Goal: Task Accomplishment & Management: Manage account settings

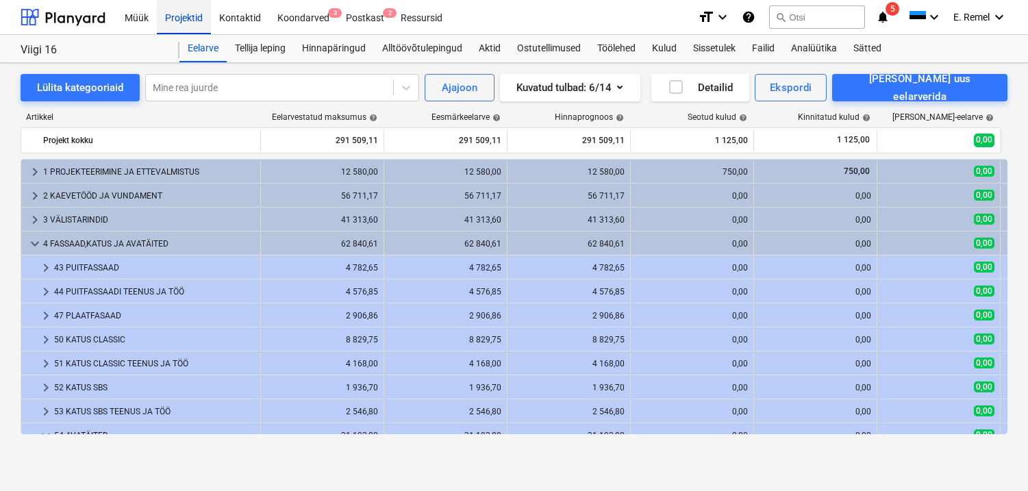
click at [168, 16] on div "Projektid" at bounding box center [184, 16] width 54 height 35
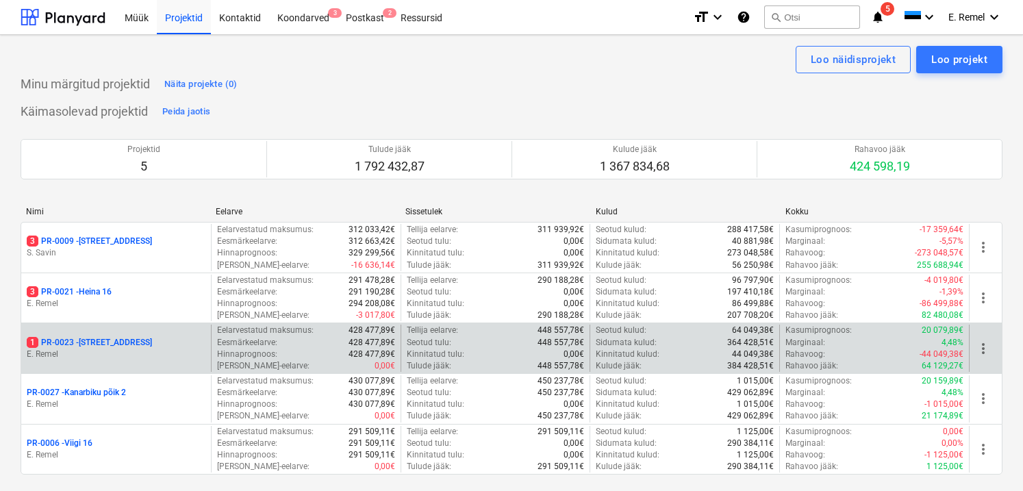
click at [120, 337] on p "1 PR-0023 - Kanarbriku tee 7" at bounding box center [89, 343] width 125 height 12
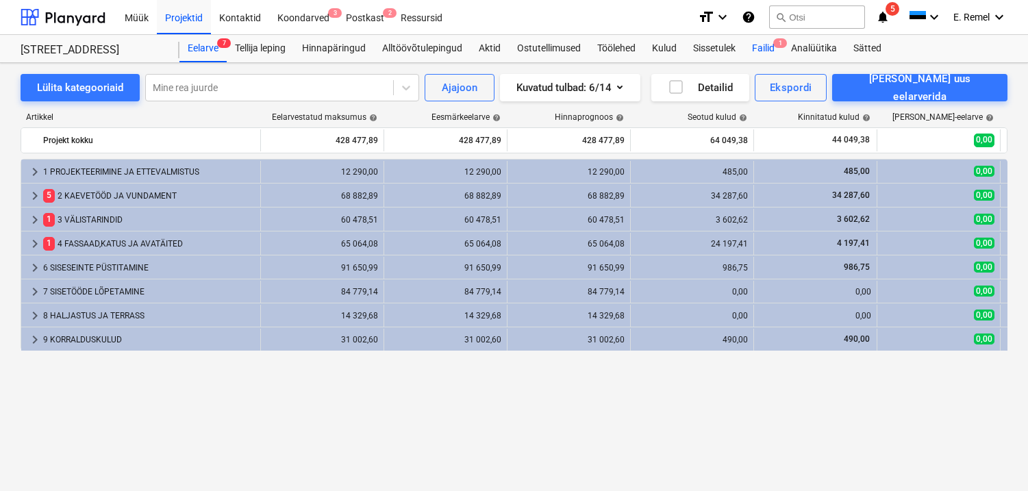
click at [756, 44] on div "Failid 1" at bounding box center [762, 48] width 39 height 27
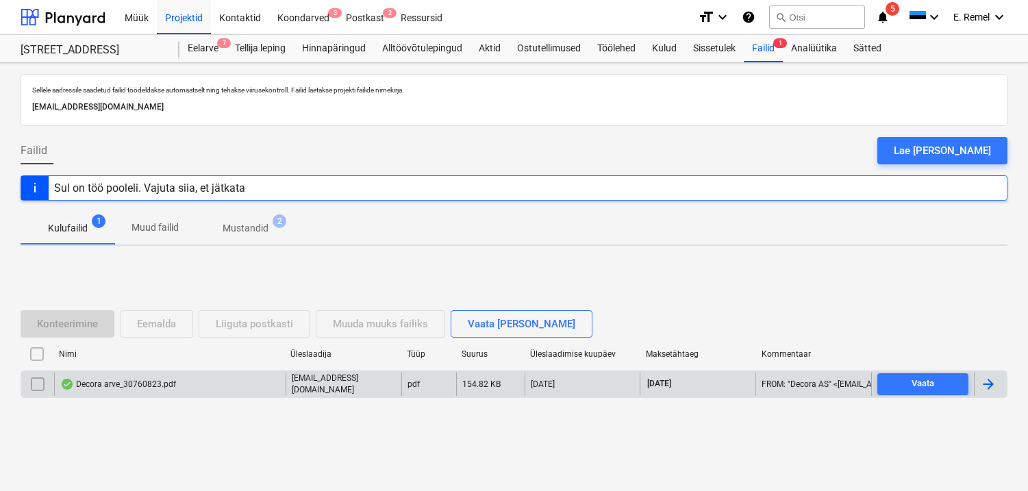
click at [136, 387] on div "Decora arve_30760823.pdf" at bounding box center [118, 384] width 116 height 11
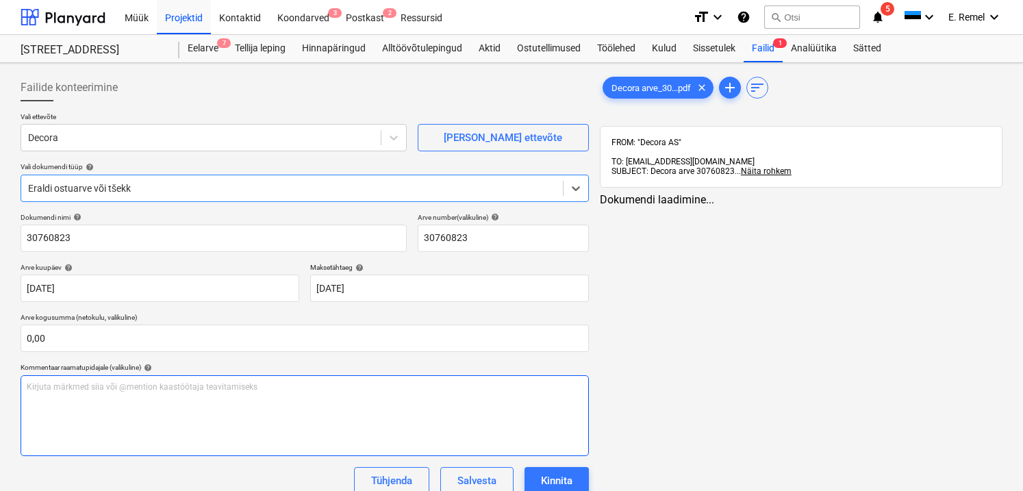
type input "30760823"
type input "[DATE]"
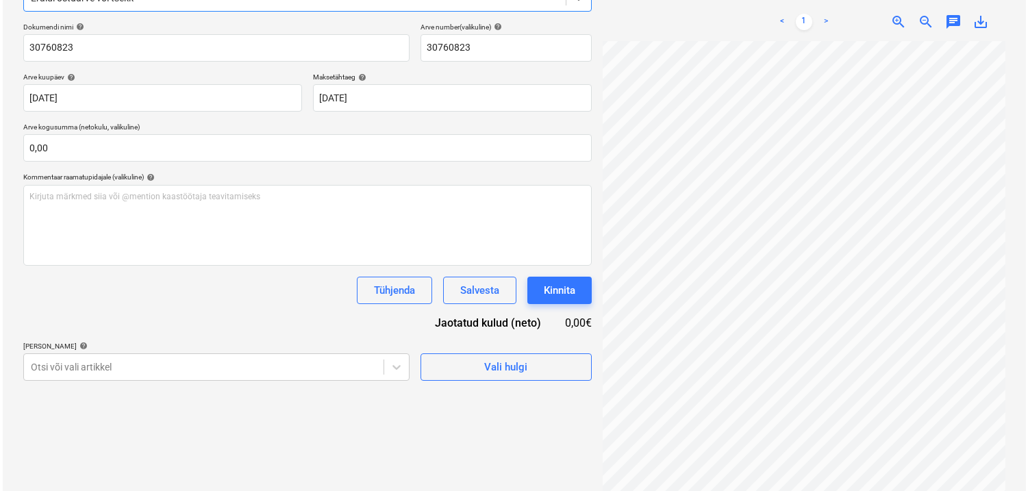
scroll to position [194, 0]
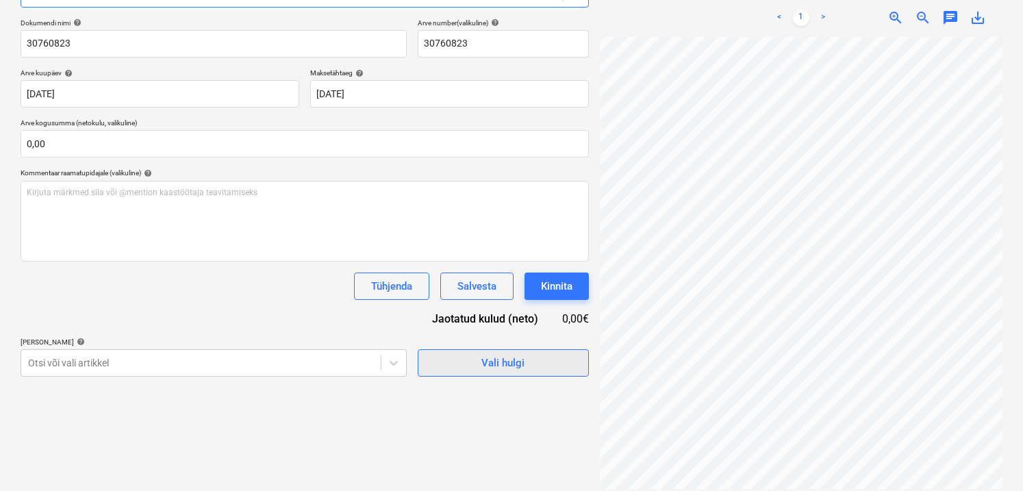
click at [501, 366] on div "Vali hulgi" at bounding box center [502, 363] width 43 height 18
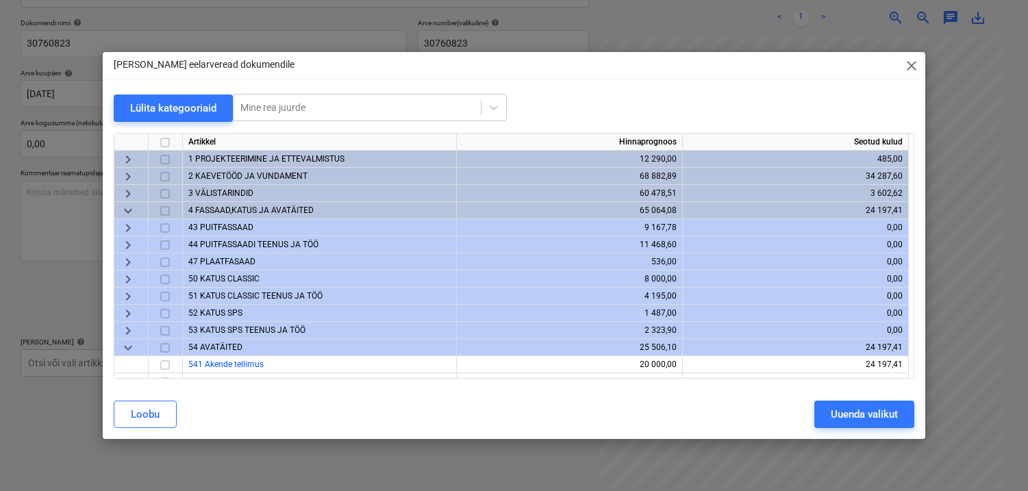
click at [225, 173] on span "2 KAEVETÖÖD JA VUNDAMENT" at bounding box center [247, 176] width 119 height 10
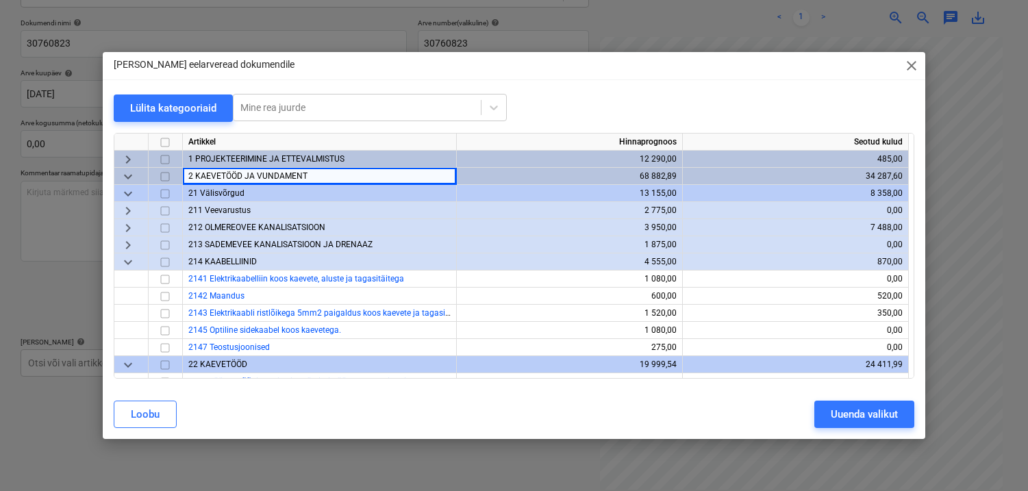
click at [127, 264] on span "keyboard_arrow_down" at bounding box center [128, 262] width 16 height 16
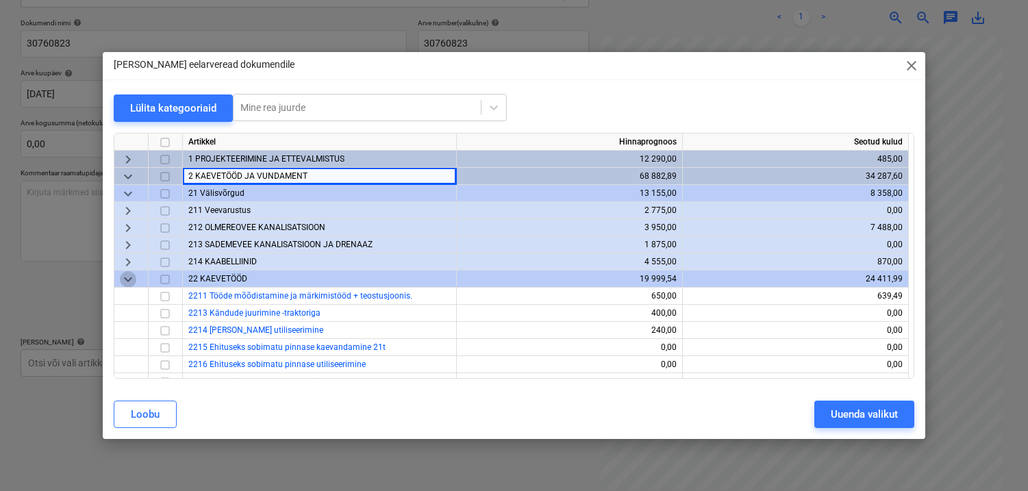
click at [127, 279] on span "keyboard_arrow_down" at bounding box center [128, 279] width 16 height 16
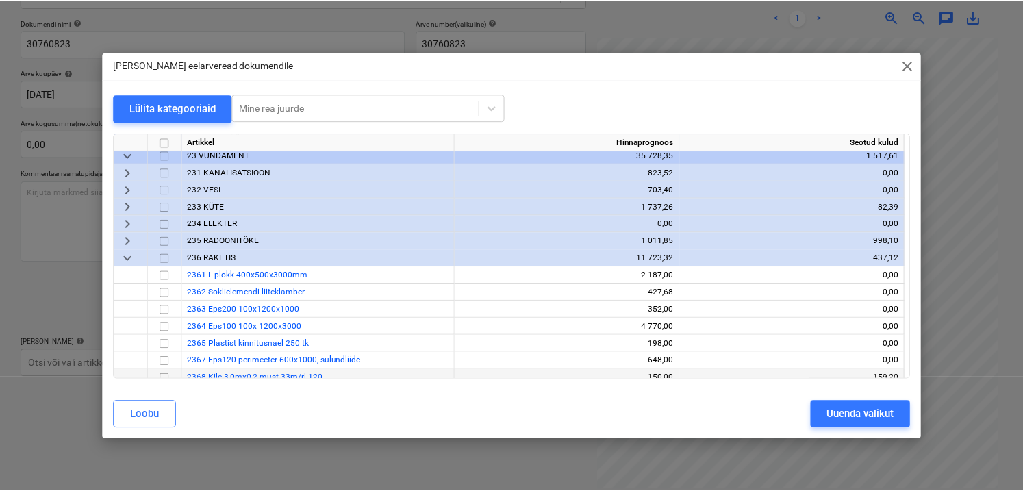
scroll to position [209, 0]
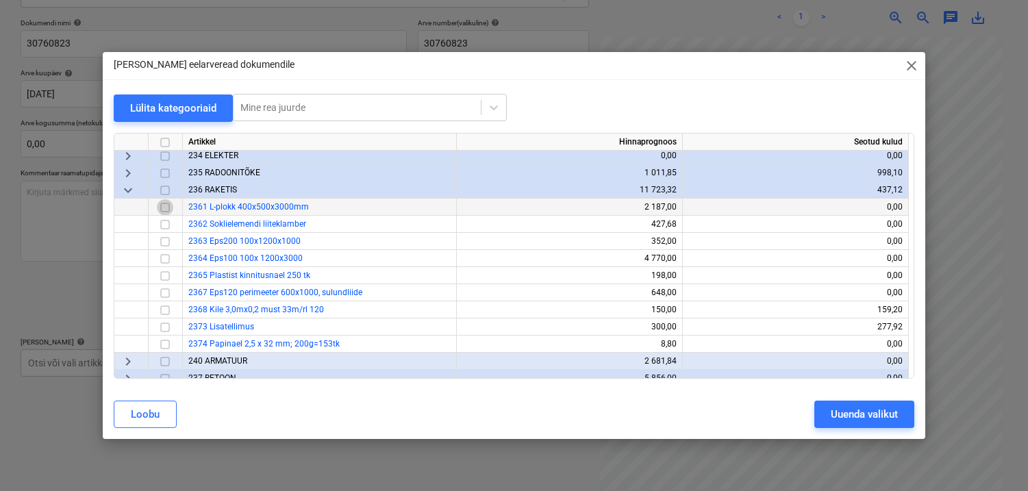
click at [162, 205] on input "checkbox" at bounding box center [165, 207] width 16 height 16
click at [165, 226] on input "checkbox" at bounding box center [165, 224] width 16 height 16
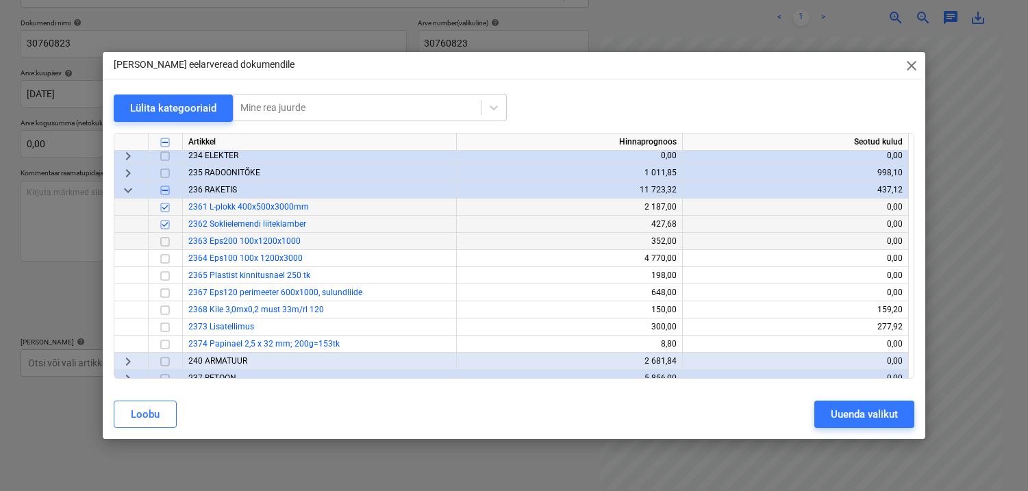
click at [165, 240] on input "checkbox" at bounding box center [165, 241] width 16 height 16
click at [166, 259] on input "checkbox" at bounding box center [165, 259] width 16 height 16
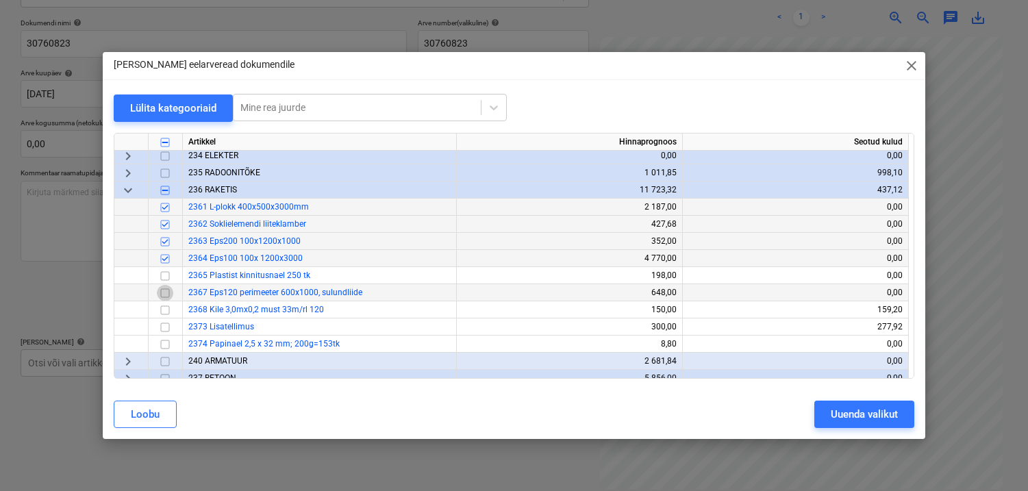
click at [165, 292] on input "checkbox" at bounding box center [165, 293] width 16 height 16
click at [830, 414] on div "Uuenda valikut" at bounding box center [863, 414] width 67 height 18
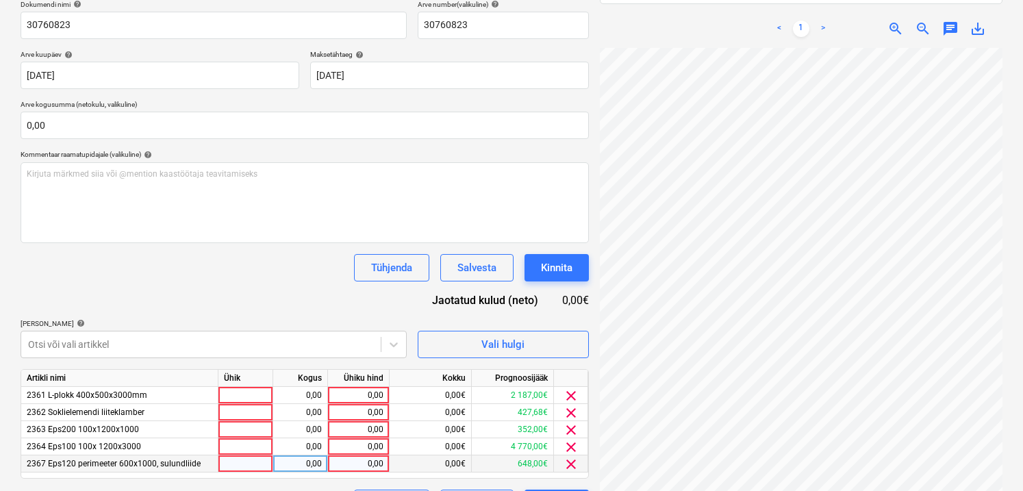
scroll to position [250, 0]
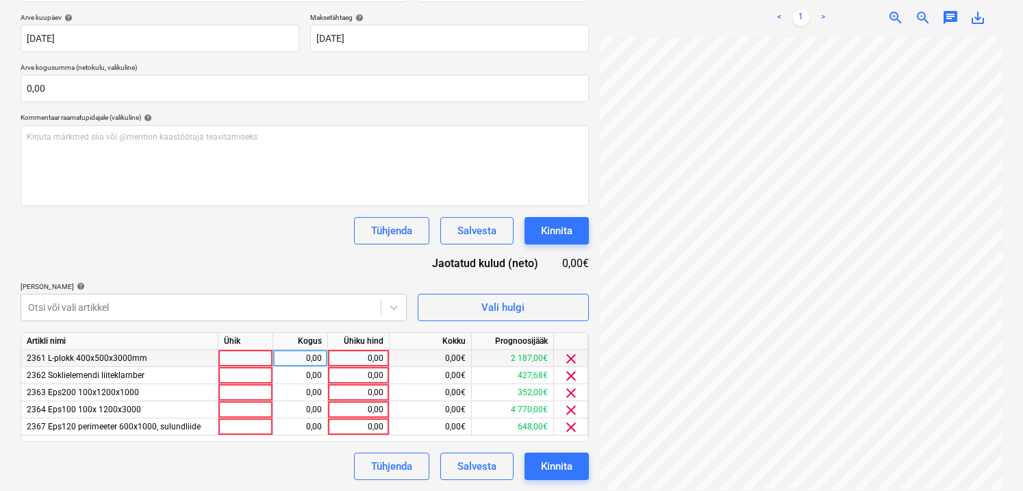
click at [244, 358] on div at bounding box center [245, 358] width 55 height 17
type input "1"
click at [294, 357] on div "0,00" at bounding box center [300, 358] width 43 height 17
type input "50"
click at [352, 359] on div "0,00" at bounding box center [358, 358] width 50 height 17
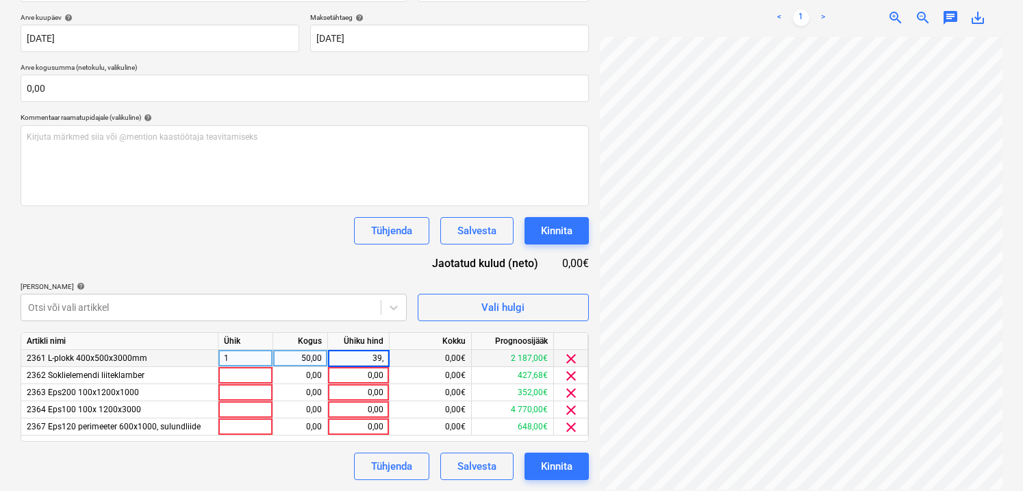
type input "39,5"
click at [333, 257] on div "Dokumendi nimi help 30760823 Arve number (valikuline) help 30760823 Arve kuupäe…" at bounding box center [305, 221] width 568 height 517
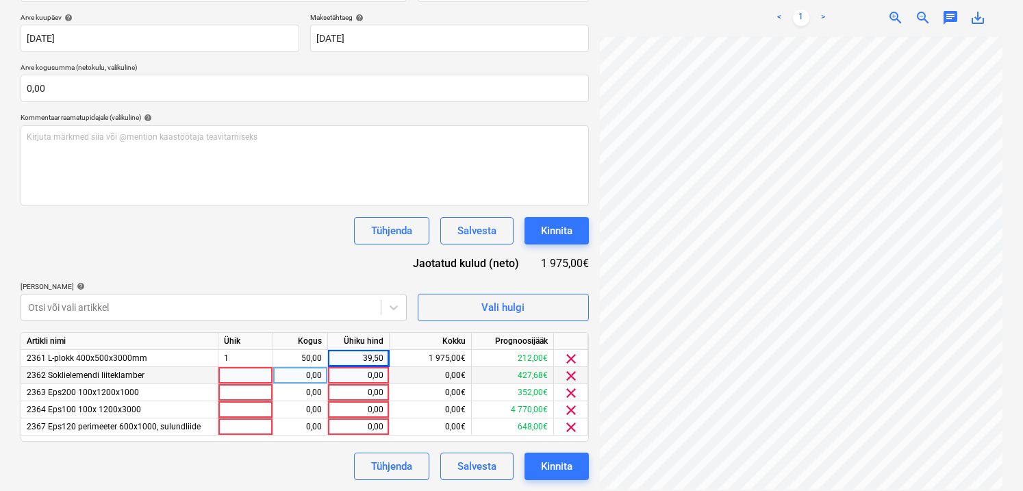
click at [255, 376] on div at bounding box center [245, 375] width 55 height 17
type input "1"
click at [299, 377] on div "0,00" at bounding box center [300, 375] width 43 height 17
type input "110"
click at [355, 374] on div "0,00" at bounding box center [358, 375] width 50 height 17
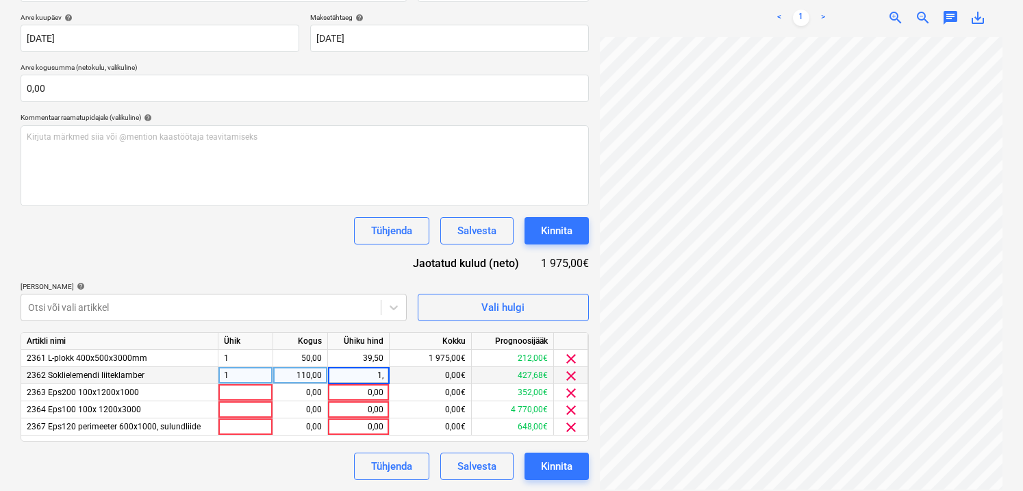
type input "1,3"
click at [321, 244] on div "Tühjenda Salvesta Kinnita" at bounding box center [305, 230] width 568 height 27
click at [251, 389] on div at bounding box center [245, 392] width 55 height 17
type input "1"
click at [316, 397] on div "0,00" at bounding box center [300, 392] width 43 height 17
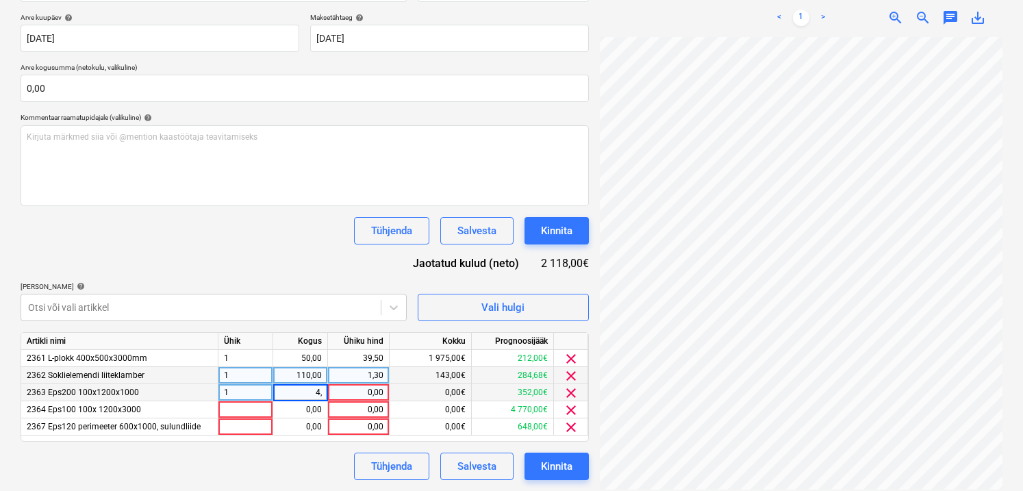
type input "4,8"
click at [337, 395] on div "0,00" at bounding box center [358, 392] width 50 height 17
type input "72"
click at [291, 270] on div "Dokumendi nimi help 30760823 Arve number (valikuline) help 30760823 Arve kuupäe…" at bounding box center [305, 221] width 568 height 517
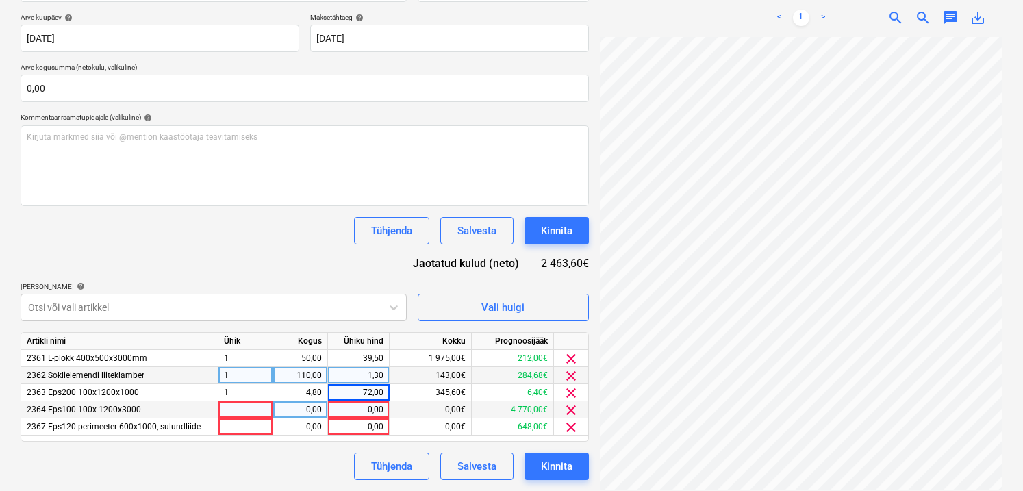
click at [258, 409] on div at bounding box center [245, 409] width 55 height 17
drag, startPoint x: 251, startPoint y: 406, endPoint x: 223, endPoint y: 404, distance: 28.1
click at [229, 405] on input "97,12" at bounding box center [245, 409] width 54 height 16
type input "9"
type input "1"
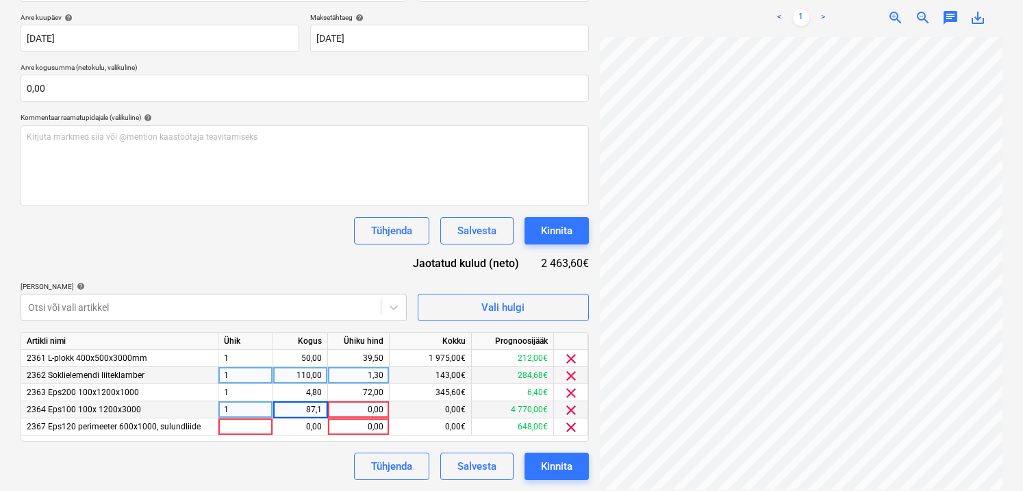
type input "87,12"
click at [340, 410] on div "0,00" at bounding box center [358, 409] width 50 height 17
type input "45"
click at [326, 270] on div "Dokumendi nimi help 30760823 Arve number (valikuline) help 30760823 Arve kuupäe…" at bounding box center [305, 221] width 568 height 517
click at [239, 426] on div at bounding box center [245, 426] width 55 height 17
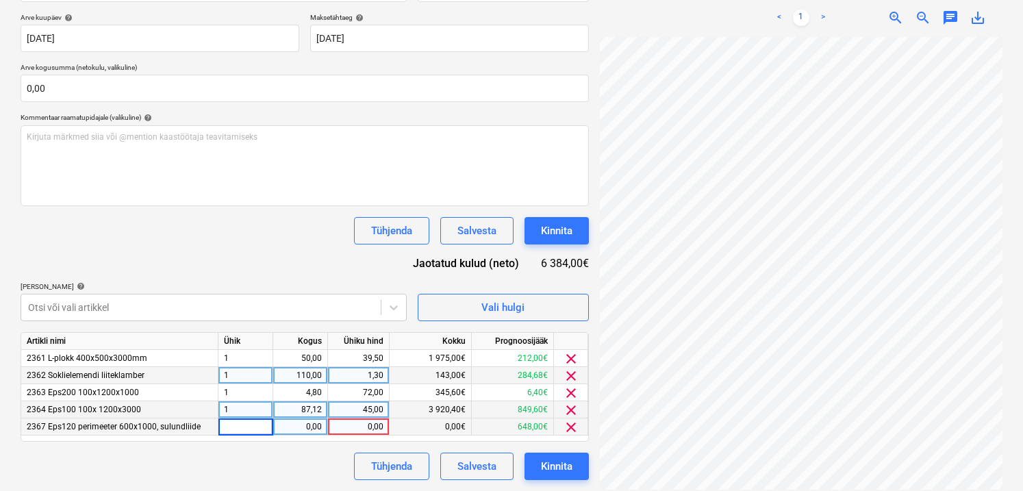
click at [574, 432] on span "clear" at bounding box center [571, 427] width 16 height 16
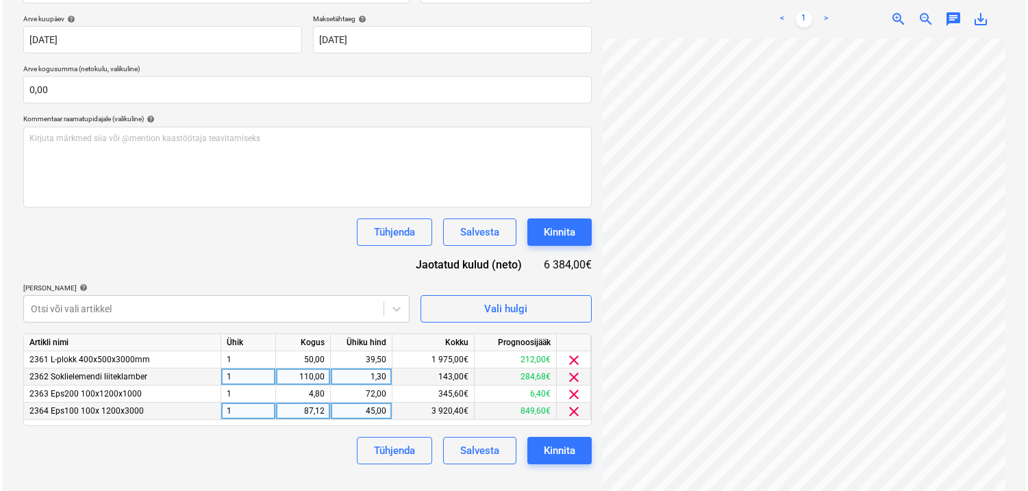
scroll to position [239, 0]
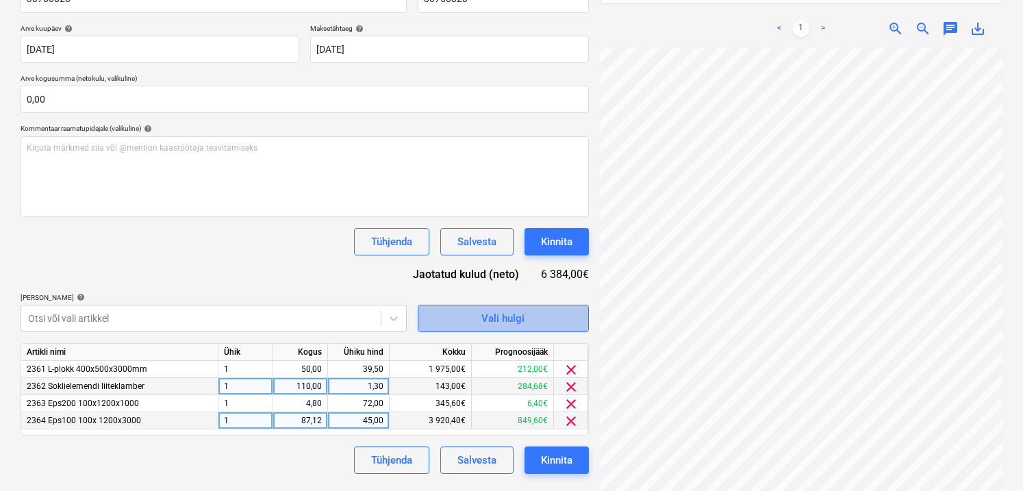
click at [533, 320] on span "Vali hulgi" at bounding box center [503, 318] width 137 height 18
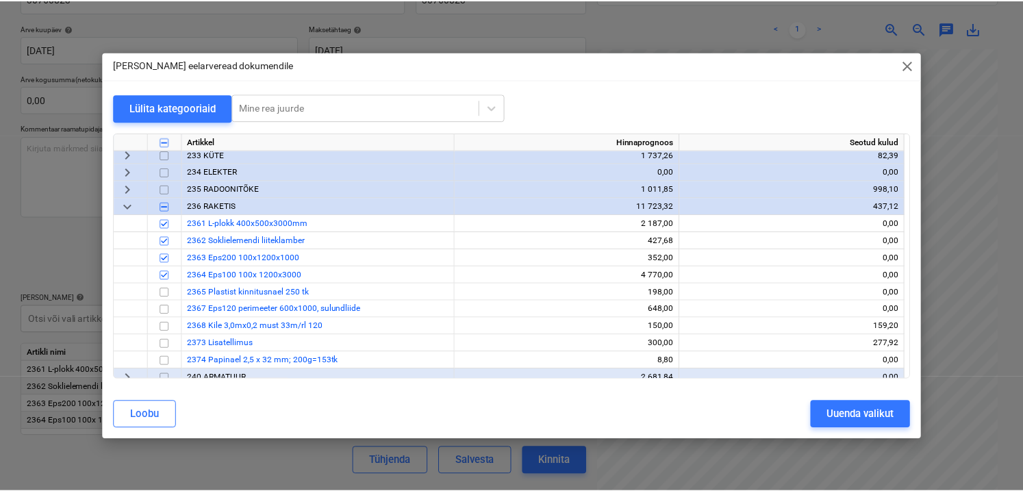
scroll to position [228, 0]
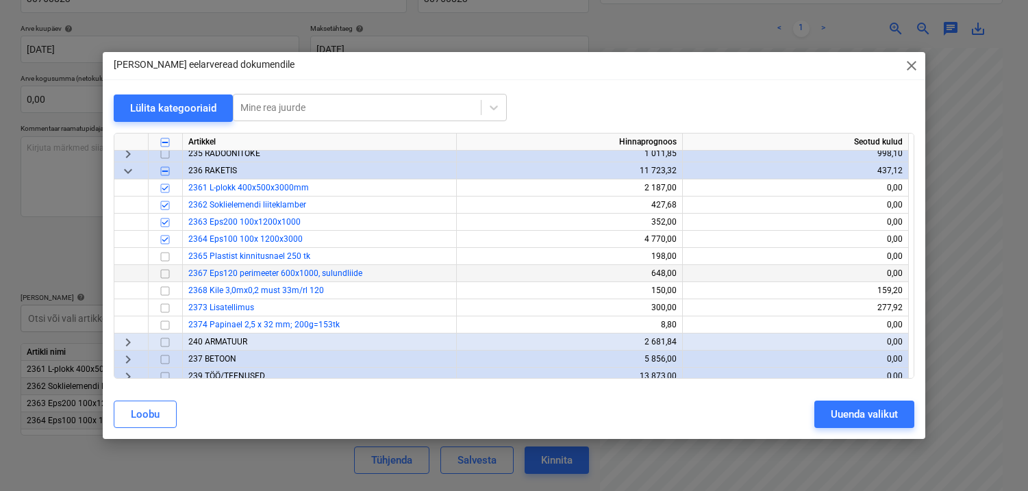
click at [167, 272] on input "checkbox" at bounding box center [165, 274] width 16 height 16
click at [827, 407] on button "Uuenda valikut" at bounding box center [864, 413] width 100 height 27
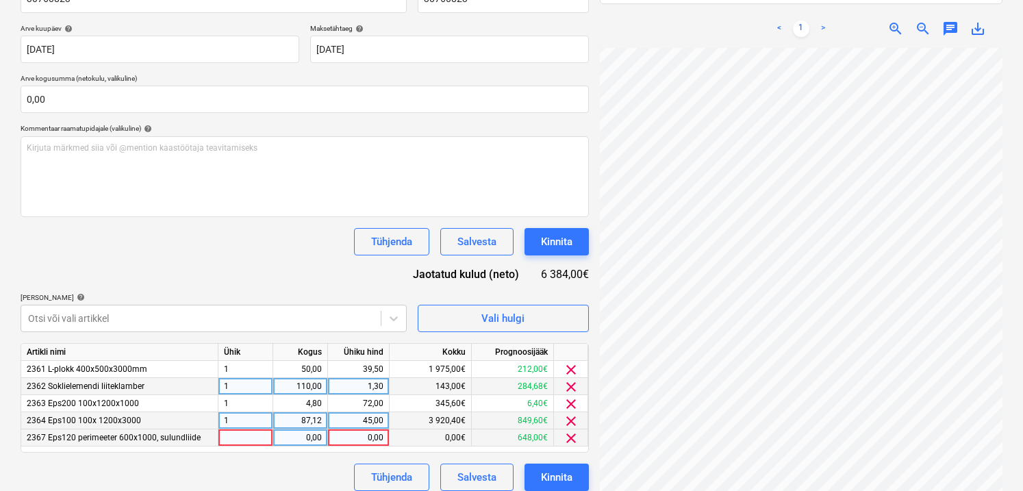
click at [250, 440] on div at bounding box center [245, 437] width 55 height 17
type input "1"
click at [302, 441] on div "0,00" at bounding box center [300, 437] width 43 height 17
type input "2,4"
click at [383, 437] on div "0,00" at bounding box center [359, 437] width 62 height 17
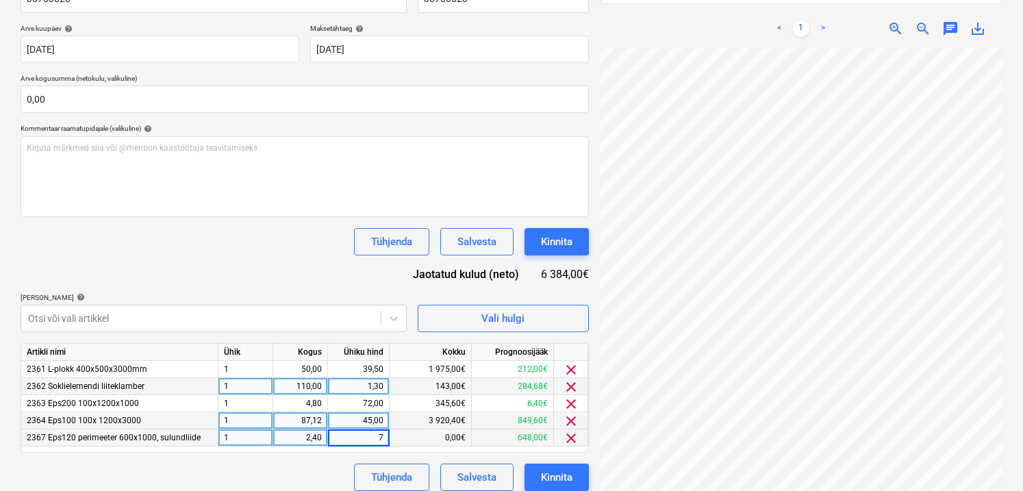
type input "72"
click at [321, 278] on div "Dokumendi nimi help 30760823 Arve number (valikuline) help 30760823 Arve kuupäe…" at bounding box center [305, 232] width 568 height 517
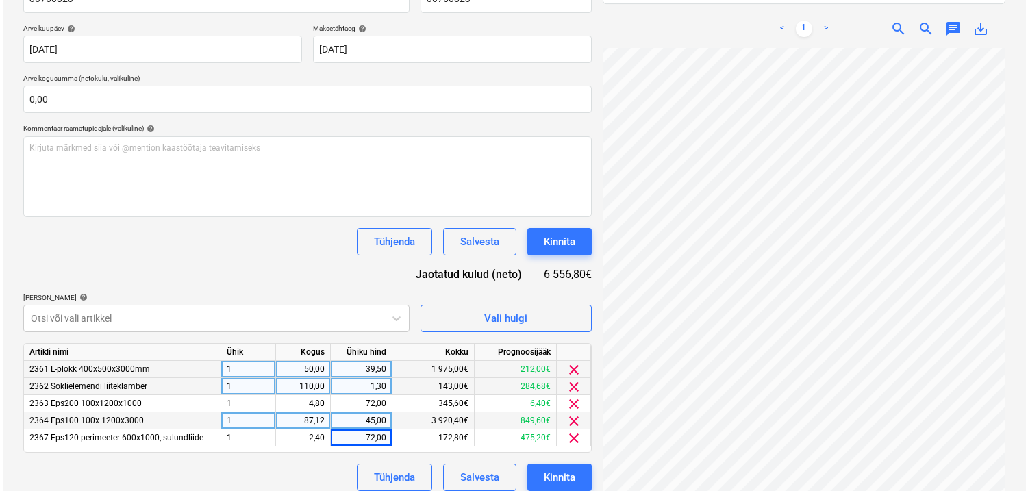
scroll to position [250, 0]
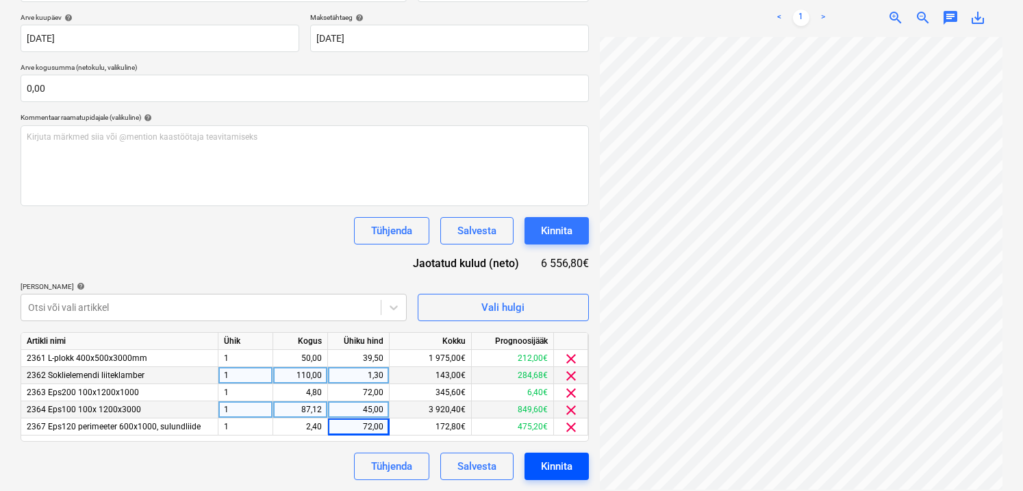
click at [552, 465] on div "Kinnita" at bounding box center [556, 466] width 31 height 18
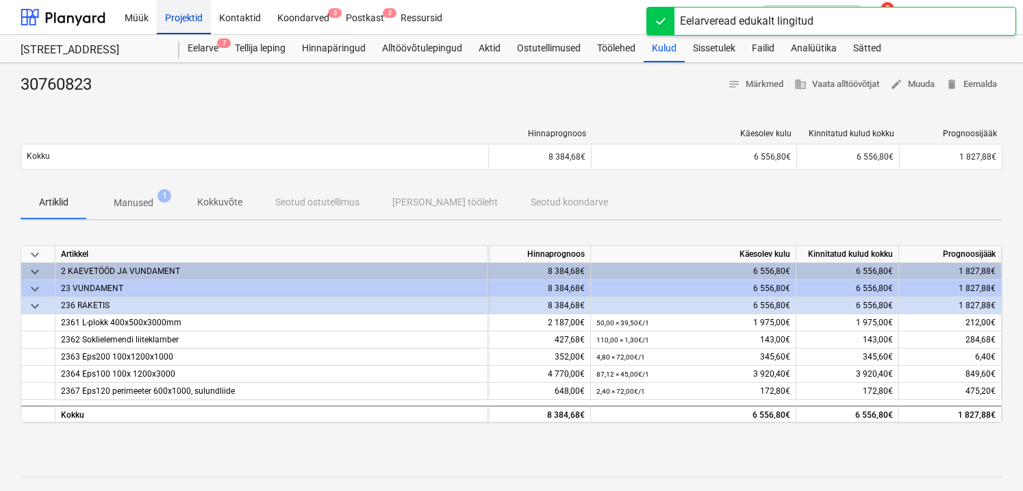
click at [194, 17] on div "Projektid" at bounding box center [184, 16] width 54 height 35
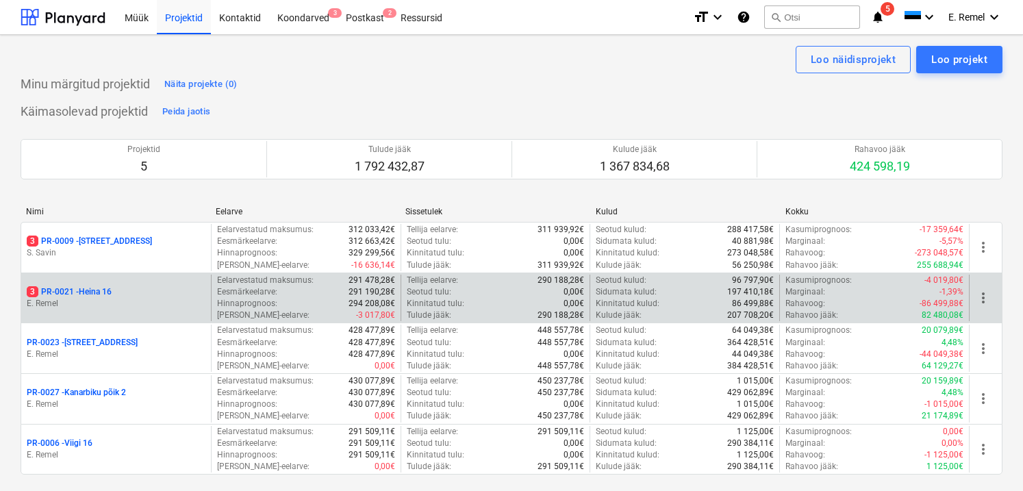
click at [127, 291] on div "3 PR-0021 - Heina 16" at bounding box center [116, 292] width 179 height 12
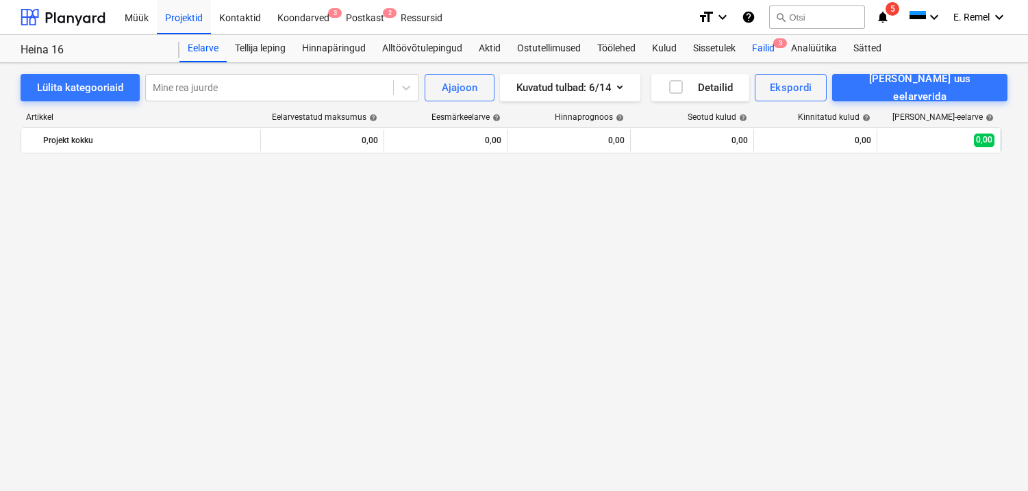
click at [760, 51] on div "Failid 3" at bounding box center [762, 48] width 39 height 27
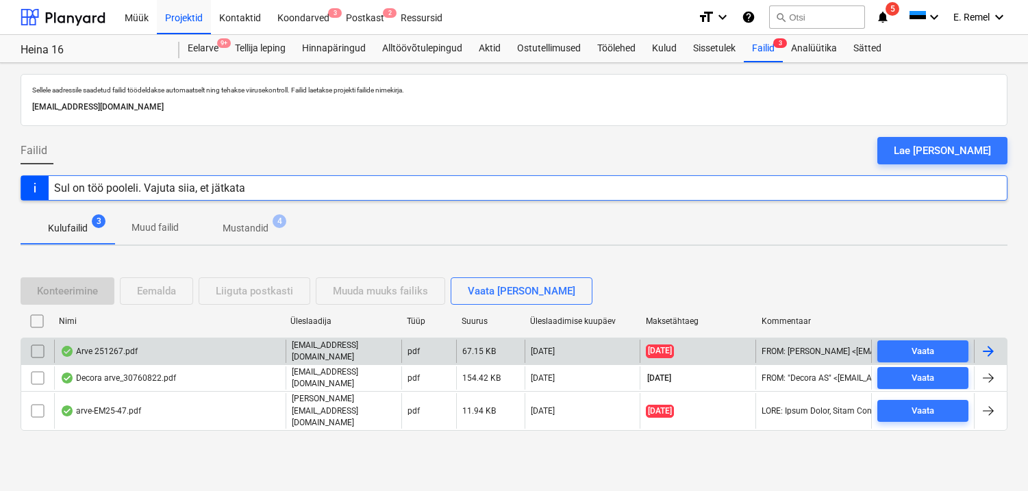
click at [113, 354] on div "Arve 251267.pdf" at bounding box center [98, 351] width 77 height 11
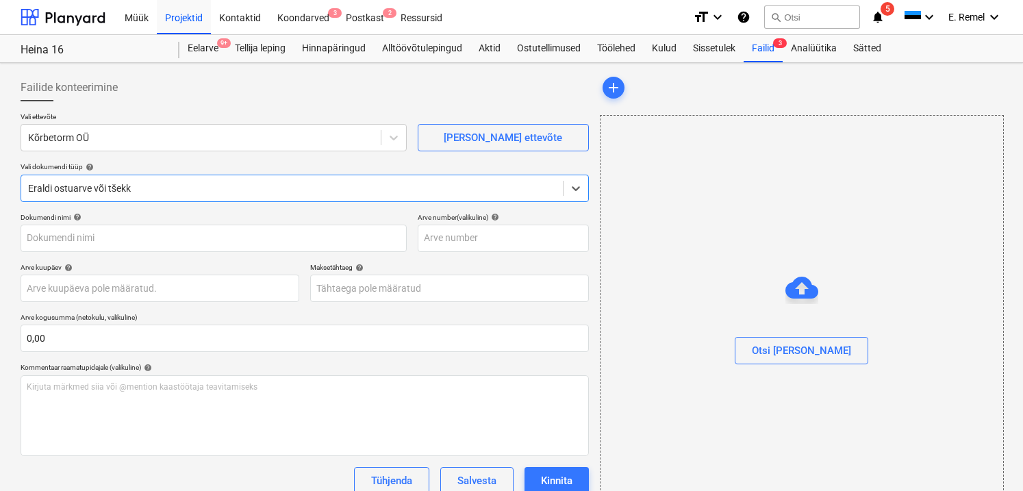
type input "251267"
type input "[DATE]"
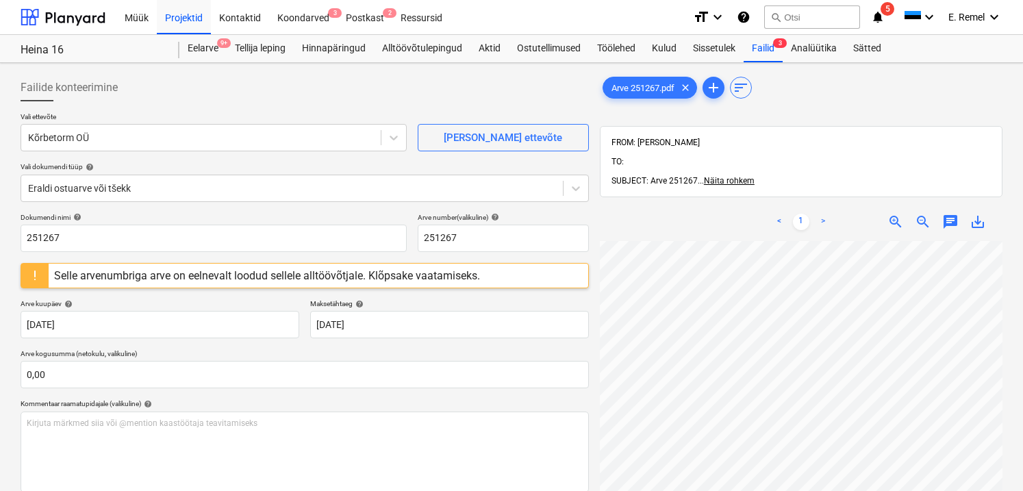
scroll to position [31, 12]
click at [160, 281] on div "Selle arvenumbriga arve on eelnevalt loodud sellele alltöövõtjale. Klõpsake vaa…" at bounding box center [267, 276] width 437 height 24
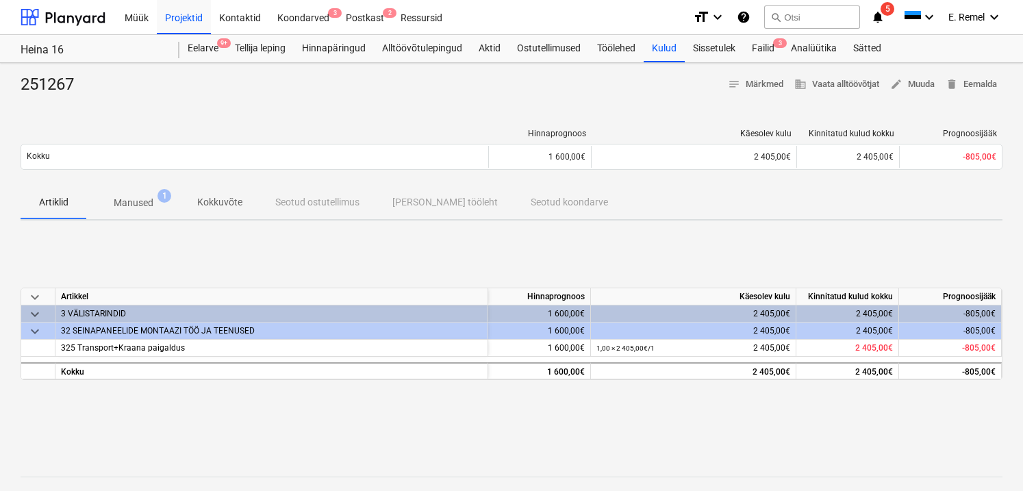
click at [139, 196] on p "Manused" at bounding box center [134, 203] width 40 height 14
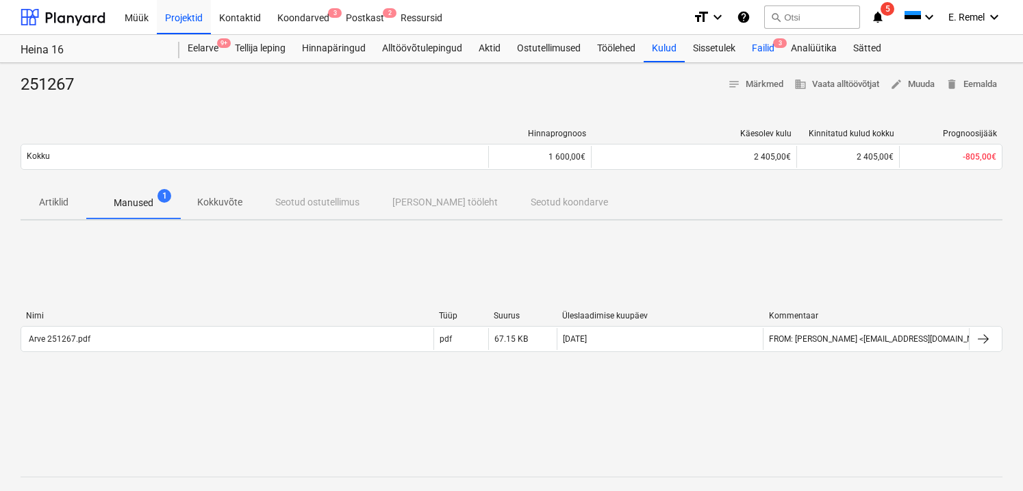
click at [771, 44] on div "Failid 3" at bounding box center [762, 48] width 39 height 27
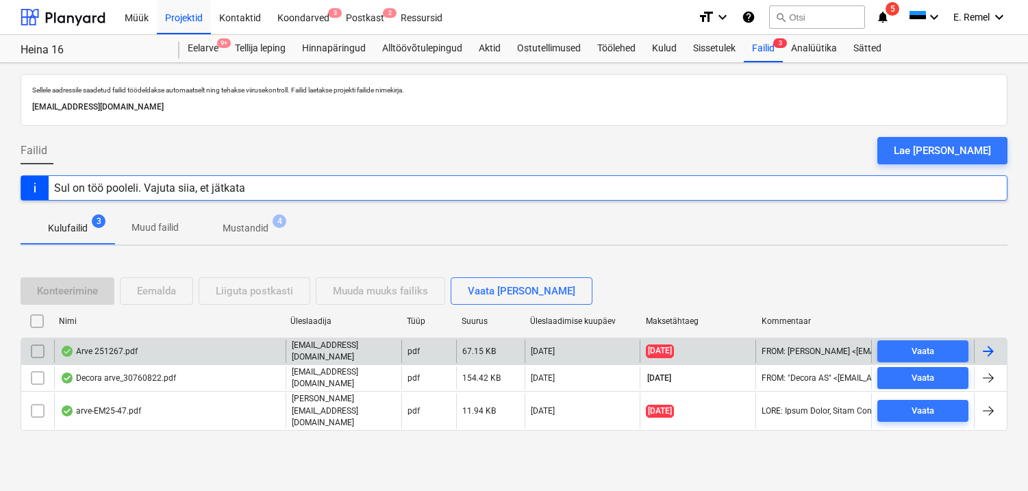
click at [42, 359] on input "checkbox" at bounding box center [38, 351] width 22 height 22
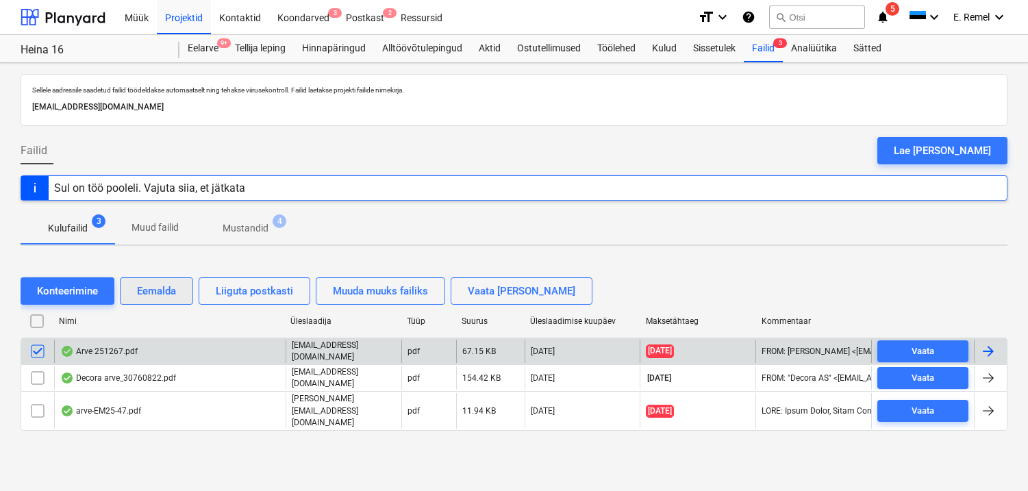
click at [169, 299] on div "Eemalda" at bounding box center [156, 291] width 39 height 18
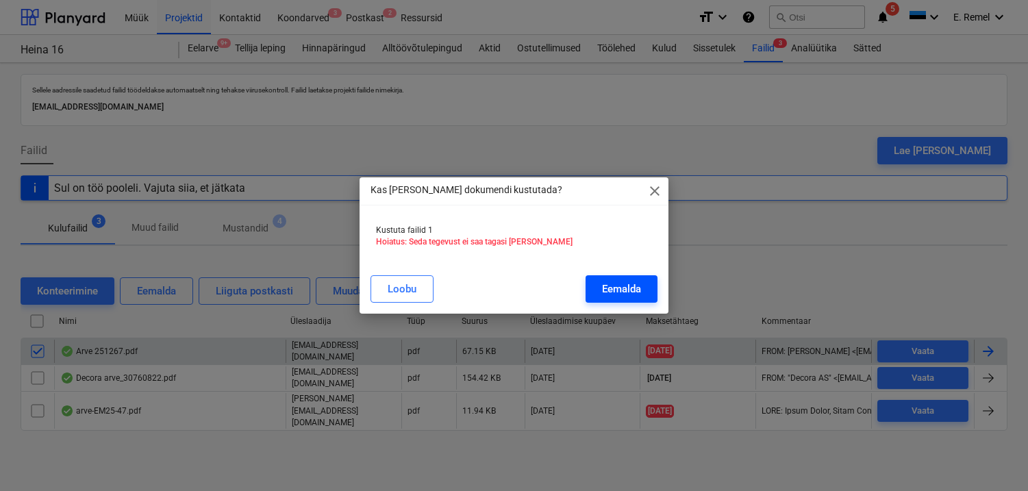
click at [592, 285] on button "Eemalda" at bounding box center [621, 288] width 72 height 27
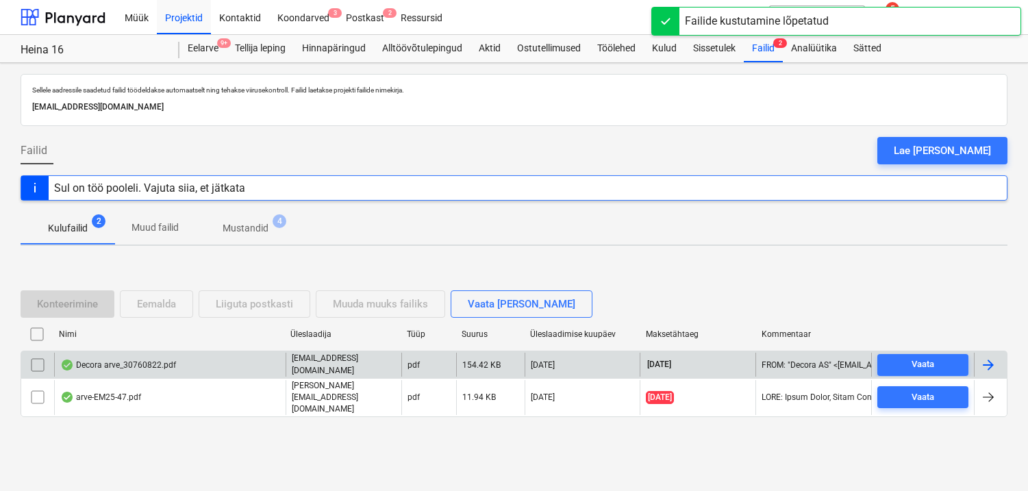
click at [141, 370] on div "Decora arve_30760822.pdf" at bounding box center [118, 364] width 116 height 11
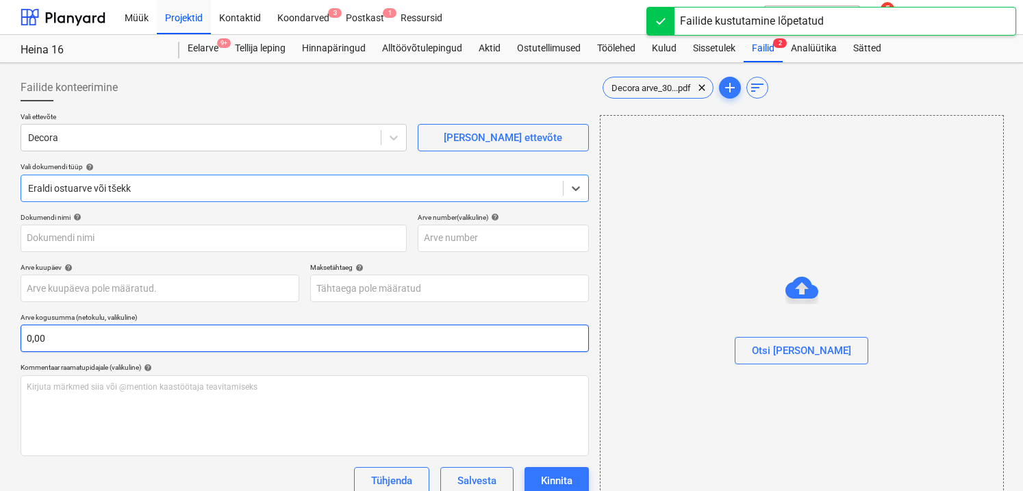
type input "30760822"
type input "[DATE]"
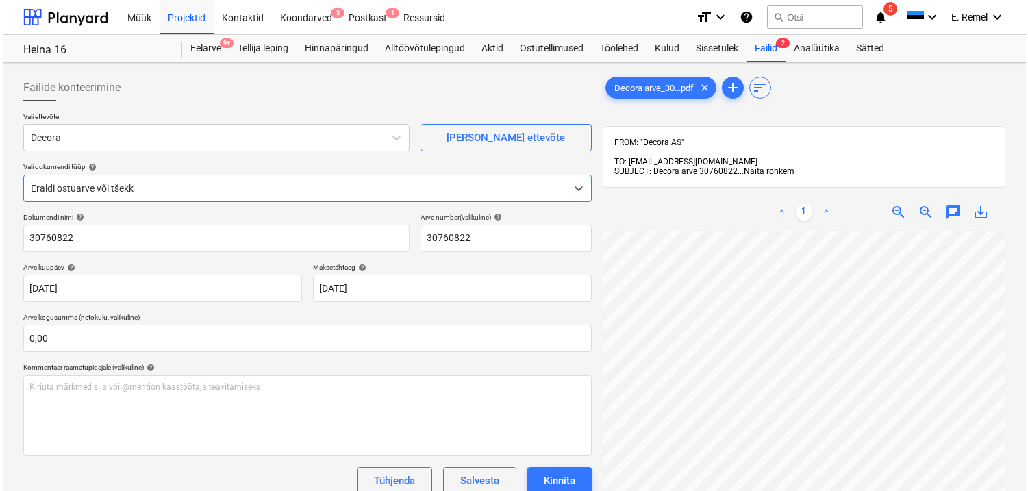
scroll to position [118, 0]
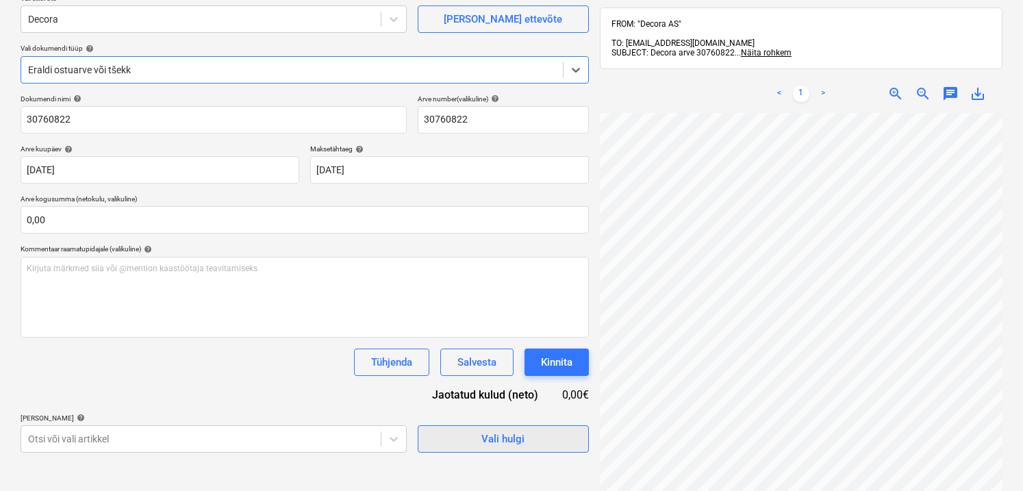
click at [535, 446] on span "Vali hulgi" at bounding box center [503, 439] width 137 height 18
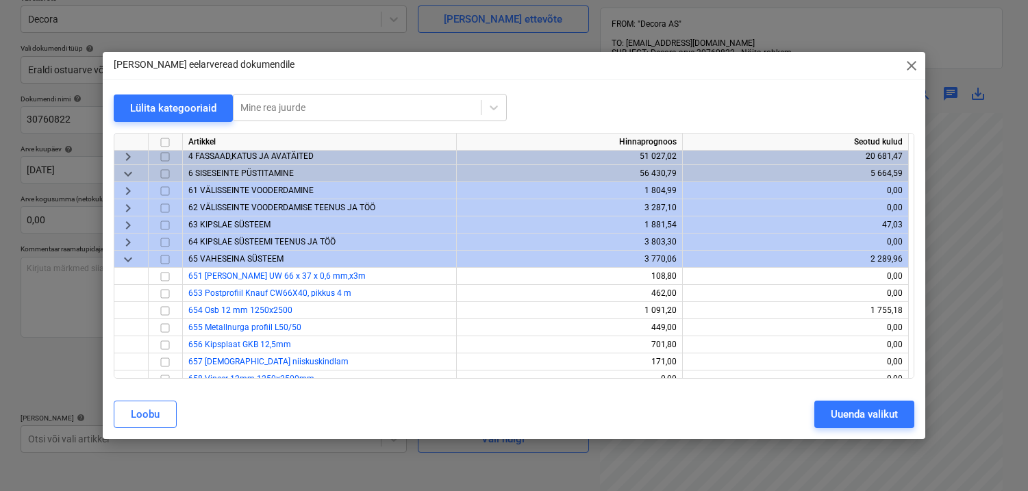
scroll to position [0, 0]
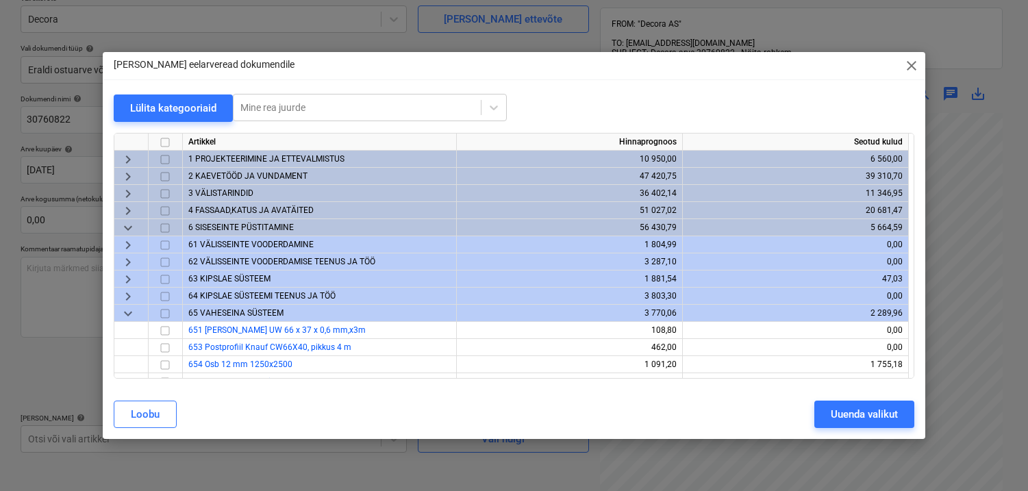
click at [127, 225] on span "keyboard_arrow_down" at bounding box center [128, 228] width 16 height 16
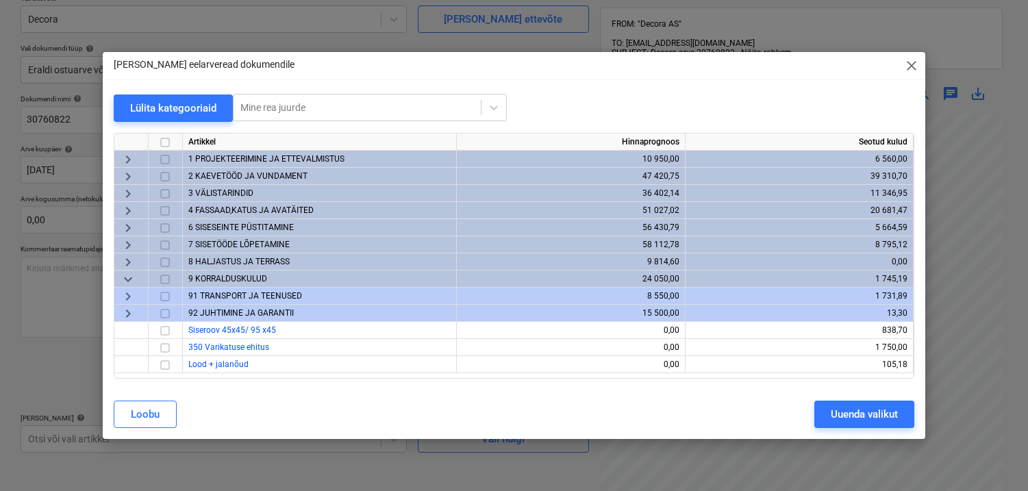
click at [132, 278] on span "keyboard_arrow_down" at bounding box center [128, 279] width 16 height 16
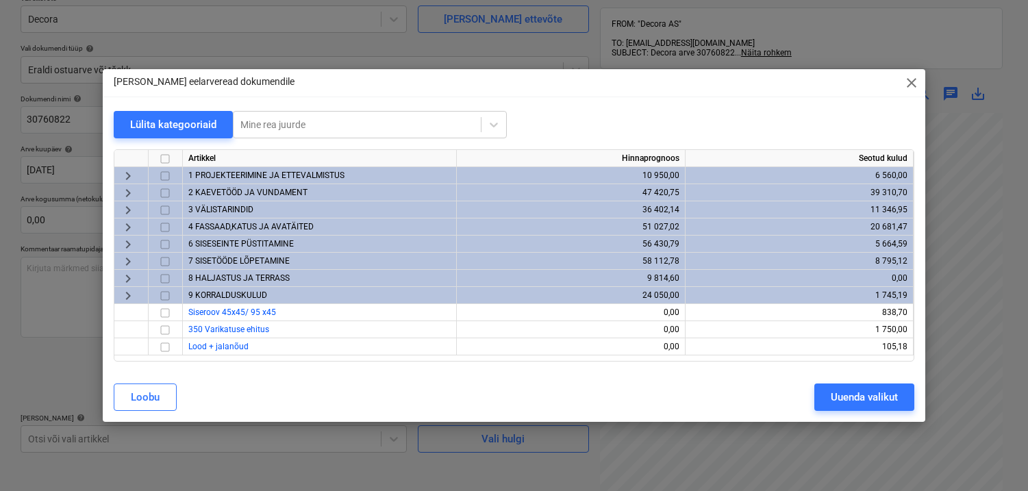
click at [129, 294] on span "keyboard_arrow_right" at bounding box center [128, 296] width 16 height 16
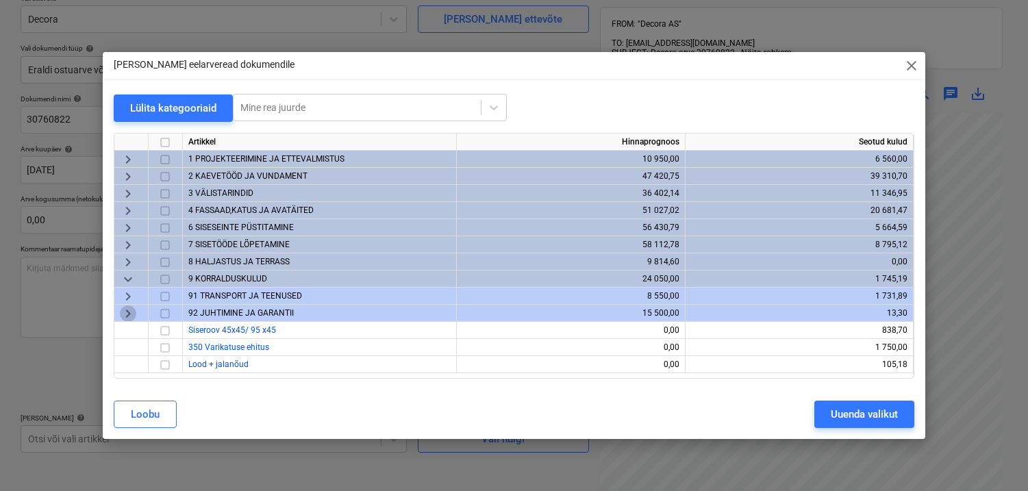
click at [129, 309] on span "keyboard_arrow_right" at bounding box center [128, 313] width 16 height 16
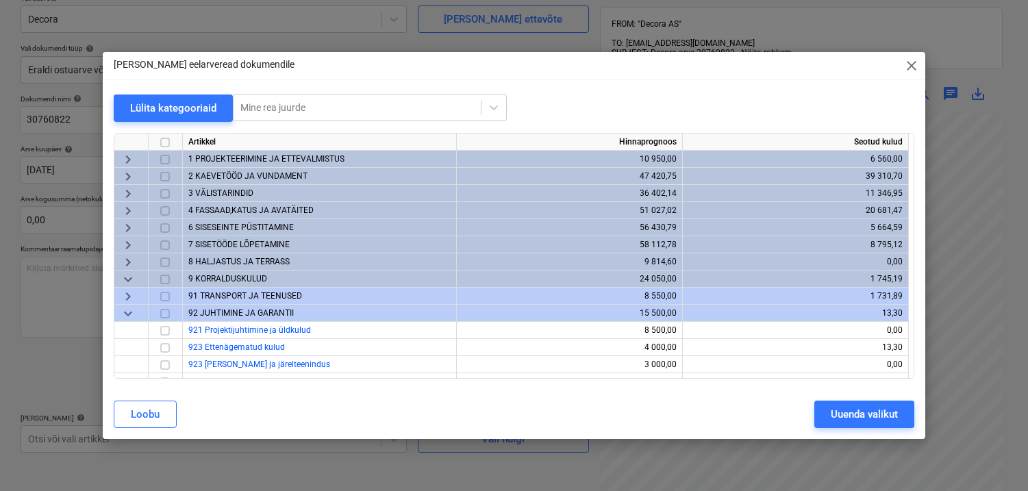
click at [129, 271] on span "keyboard_arrow_down" at bounding box center [128, 279] width 16 height 16
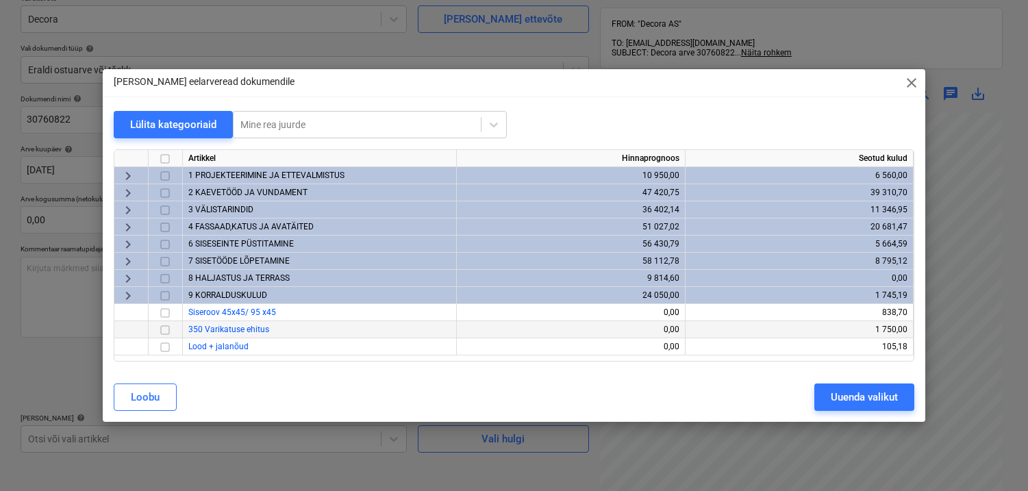
click at [256, 227] on span "4 FASSAAD,KATUS JA AVATÄITED" at bounding box center [250, 227] width 125 height 10
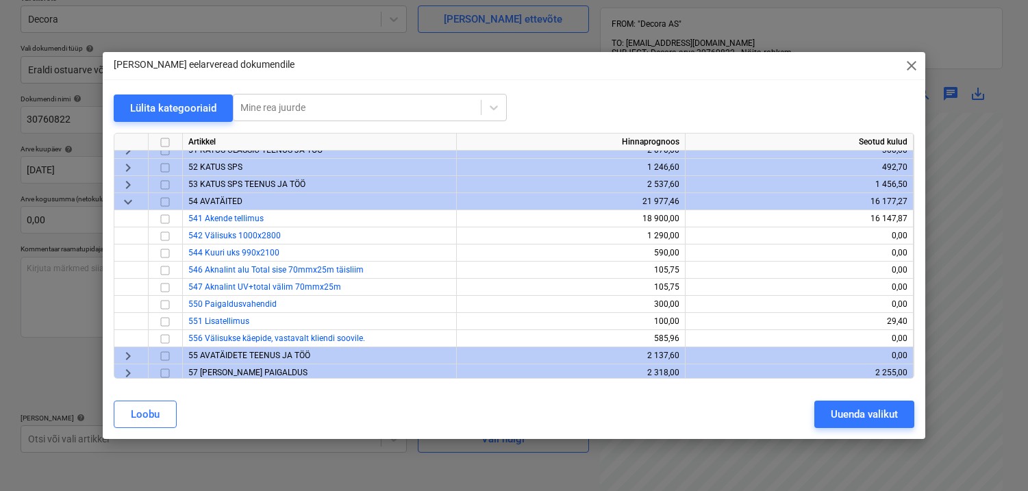
scroll to position [10, 0]
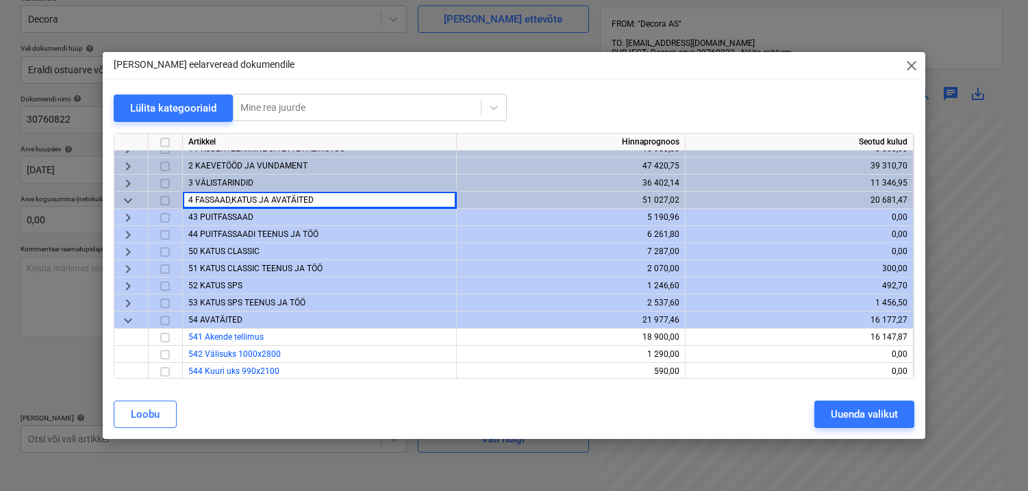
click at [249, 254] on span "50 KATUS CLASSIC" at bounding box center [223, 251] width 71 height 10
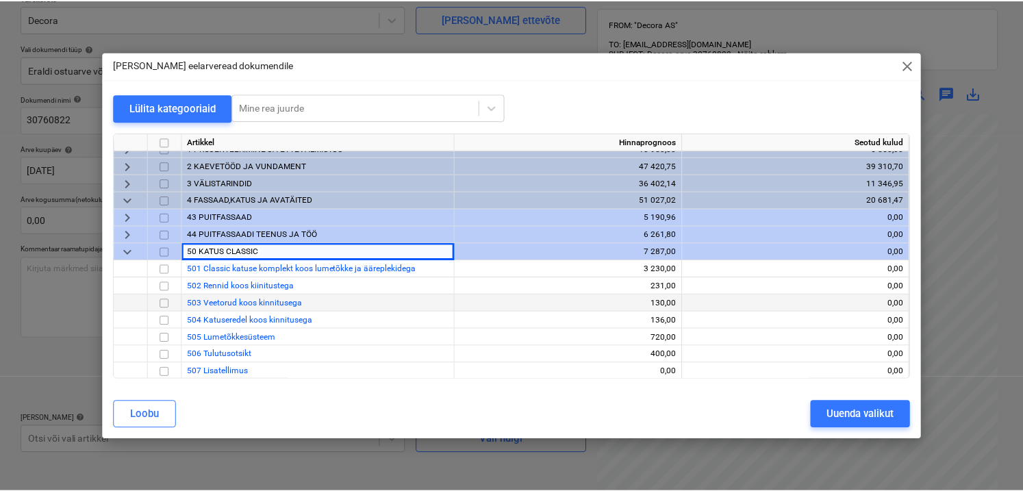
scroll to position [129, 0]
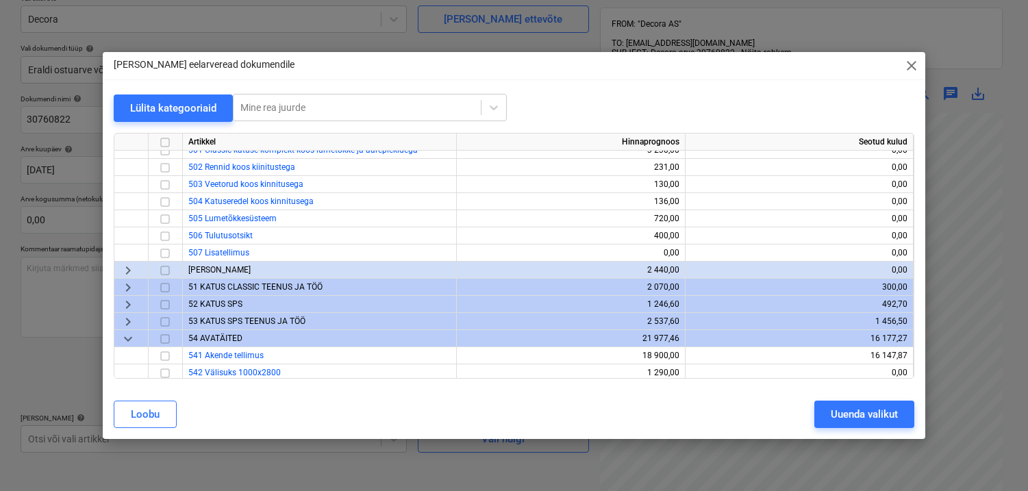
click at [240, 268] on div "[PERSON_NAME]" at bounding box center [320, 270] width 274 height 17
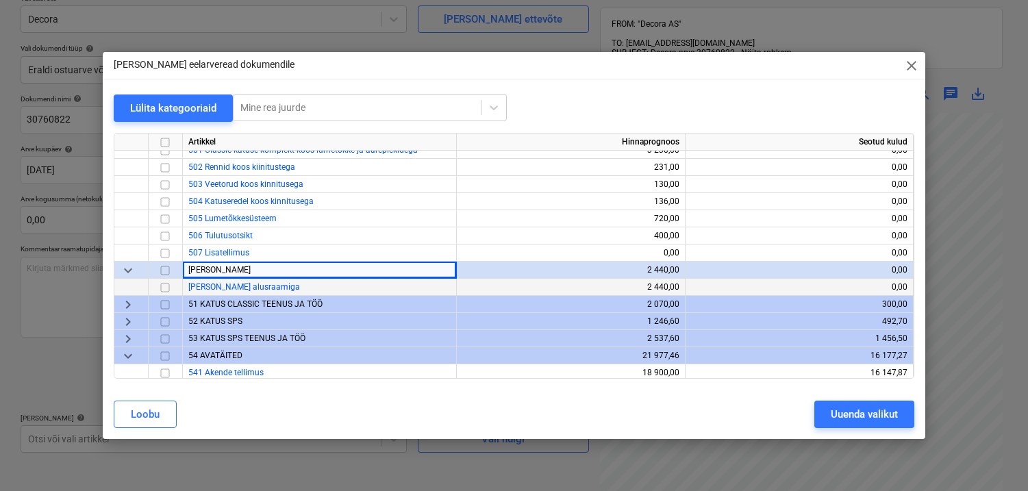
click at [166, 281] on input "checkbox" at bounding box center [165, 287] width 16 height 16
click at [889, 413] on div "Uuenda valikut" at bounding box center [863, 414] width 67 height 18
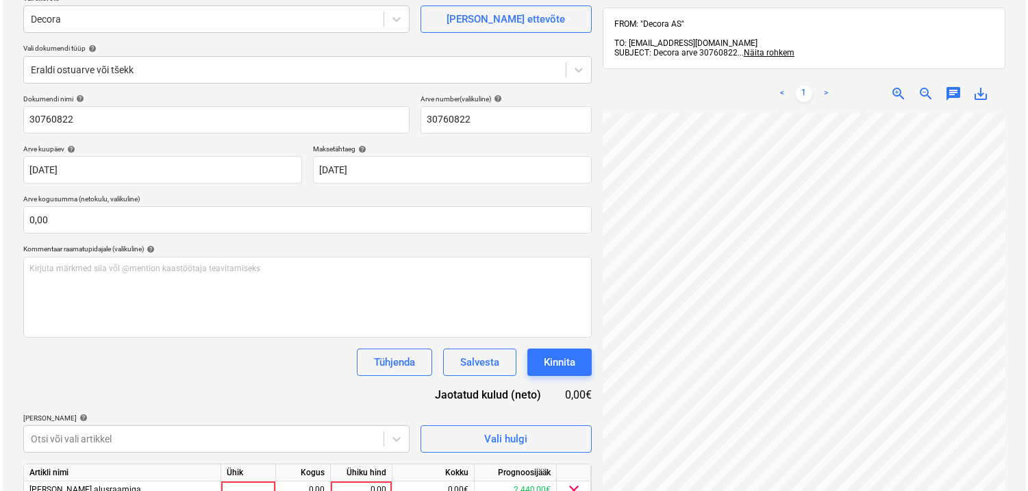
scroll to position [194, 0]
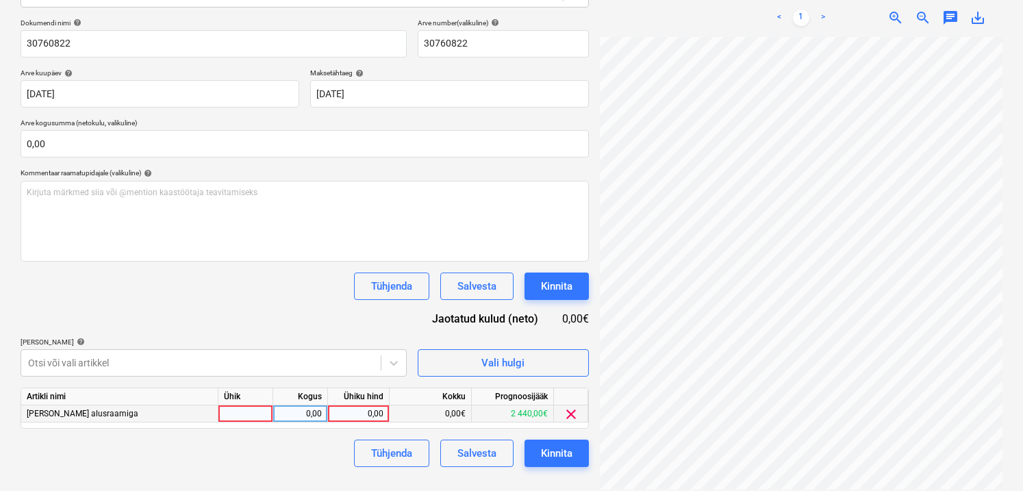
click at [259, 420] on div at bounding box center [245, 413] width 55 height 17
type input "1"
click at [300, 412] on div "0,00" at bounding box center [300, 413] width 43 height 17
type input "1"
click at [350, 415] on div "0,00" at bounding box center [358, 413] width 50 height 17
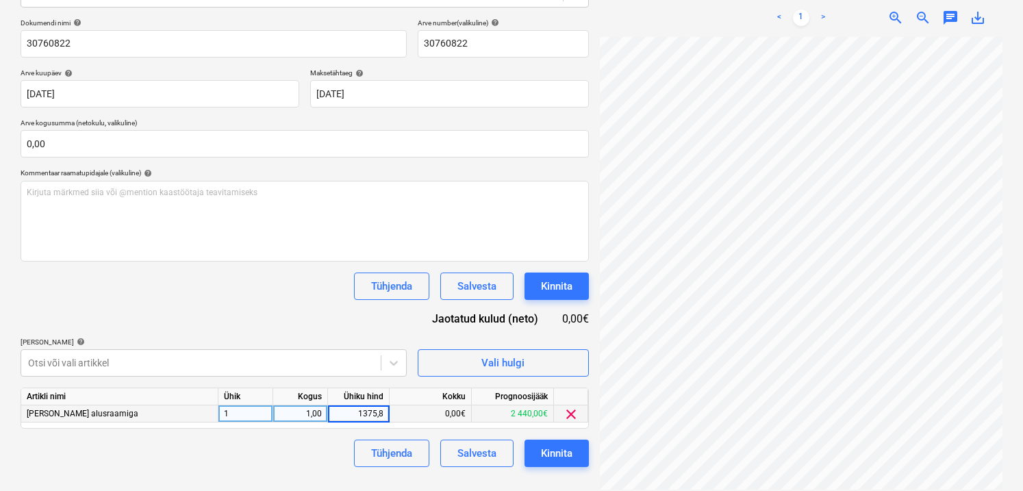
type input "1375,89"
click at [302, 468] on div "Failide konteerimine Vali ettevõte [PERSON_NAME] uus ettevõte Vali dokumendi tü…" at bounding box center [304, 184] width 579 height 621
click at [544, 448] on div "Kinnita" at bounding box center [556, 453] width 31 height 18
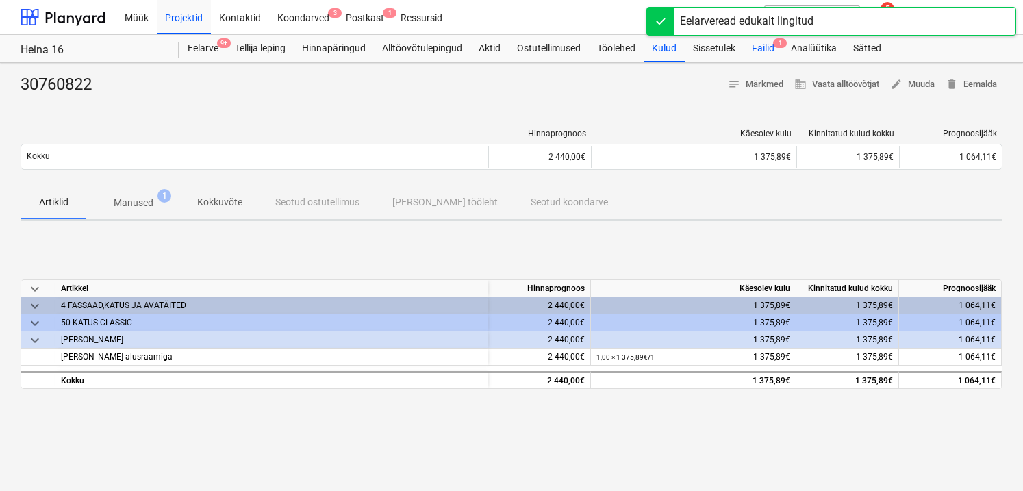
click at [761, 49] on div "Failid 1" at bounding box center [762, 48] width 39 height 27
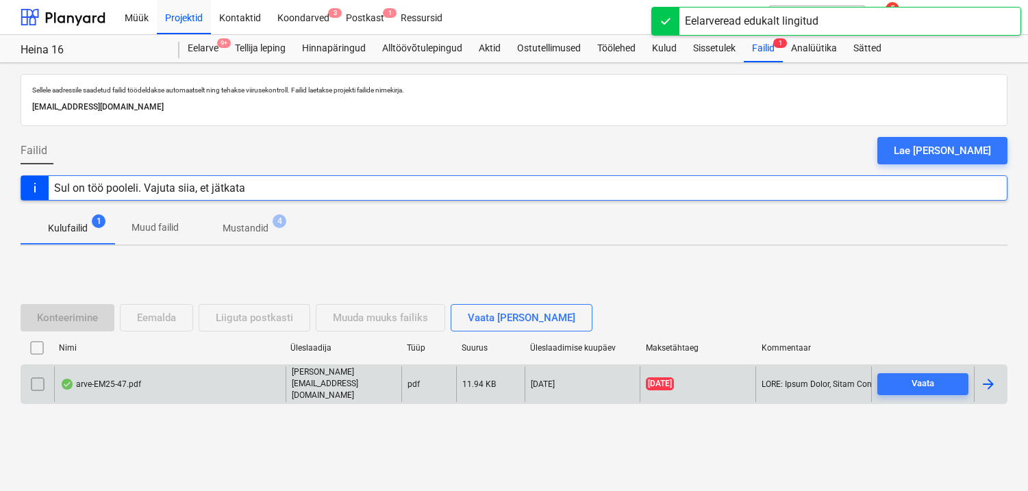
click at [105, 372] on div "arve-EM25-47.pdf [PERSON_NAME][EMAIL_ADDRESS][DOMAIN_NAME] pdf 11.94 KB [DATE] …" at bounding box center [514, 383] width 987 height 39
click at [107, 382] on div "arve-EM25-47.pdf" at bounding box center [100, 384] width 81 height 11
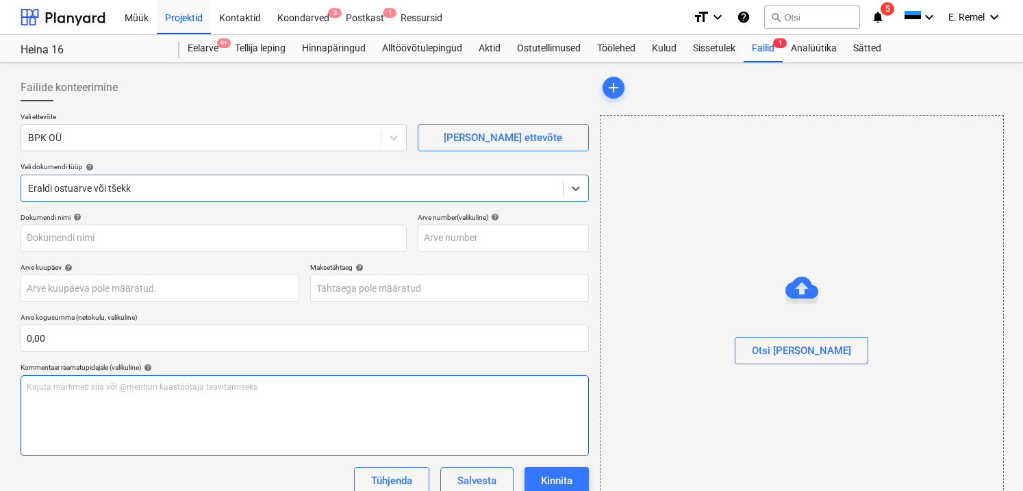
type input "47"
type input "[DATE]"
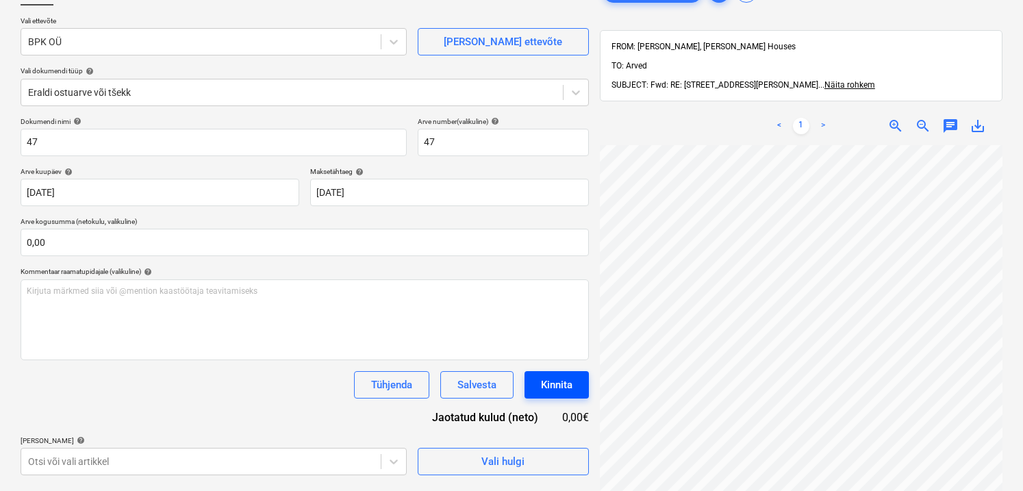
scroll to position [112, 0]
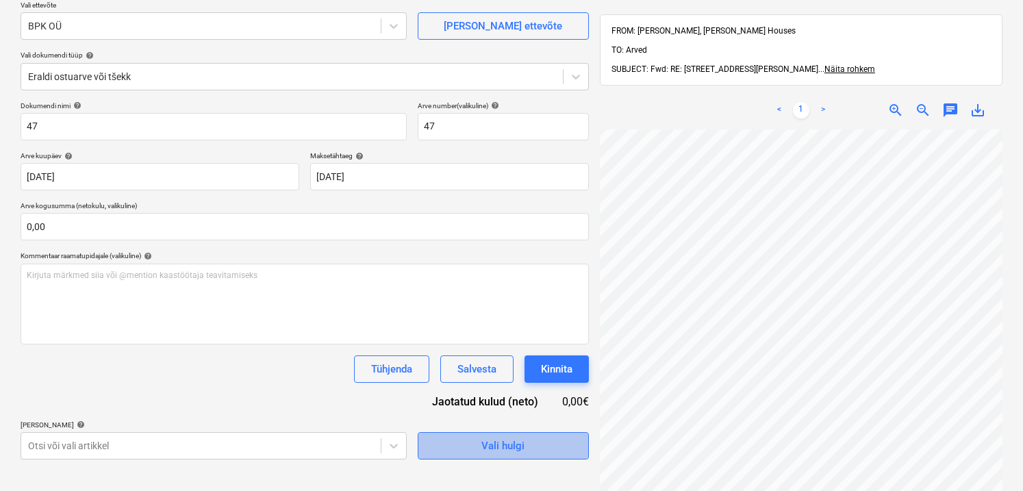
click at [551, 449] on span "Vali hulgi" at bounding box center [503, 446] width 137 height 18
click at [506, 448] on div "Vali hulgi" at bounding box center [502, 446] width 43 height 18
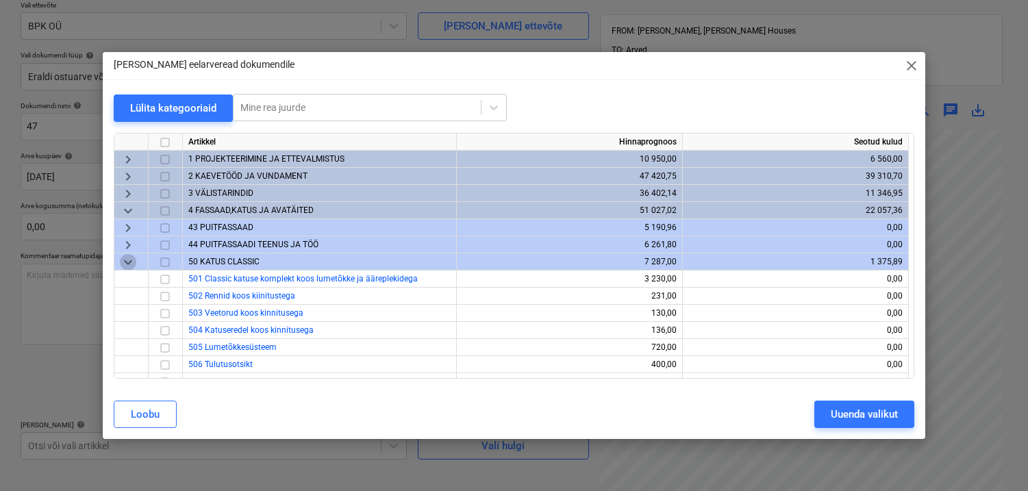
click at [136, 258] on span "keyboard_arrow_down" at bounding box center [128, 262] width 16 height 16
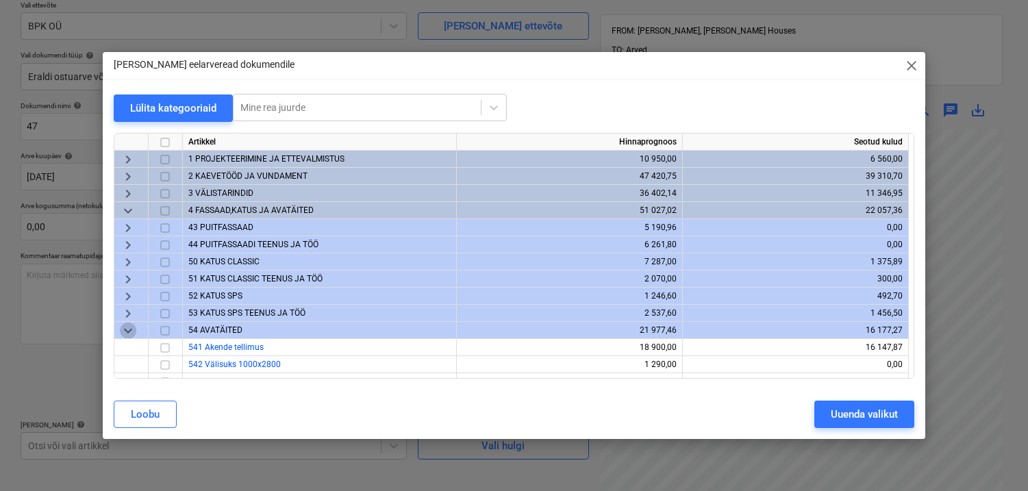
click at [129, 335] on span "keyboard_arrow_down" at bounding box center [128, 330] width 16 height 16
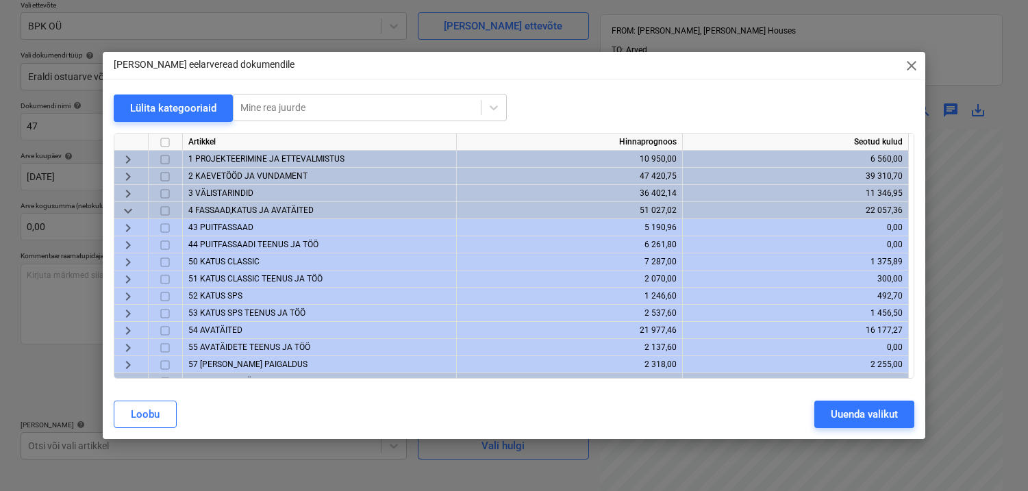
click at [129, 205] on span "keyboard_arrow_down" at bounding box center [128, 211] width 16 height 16
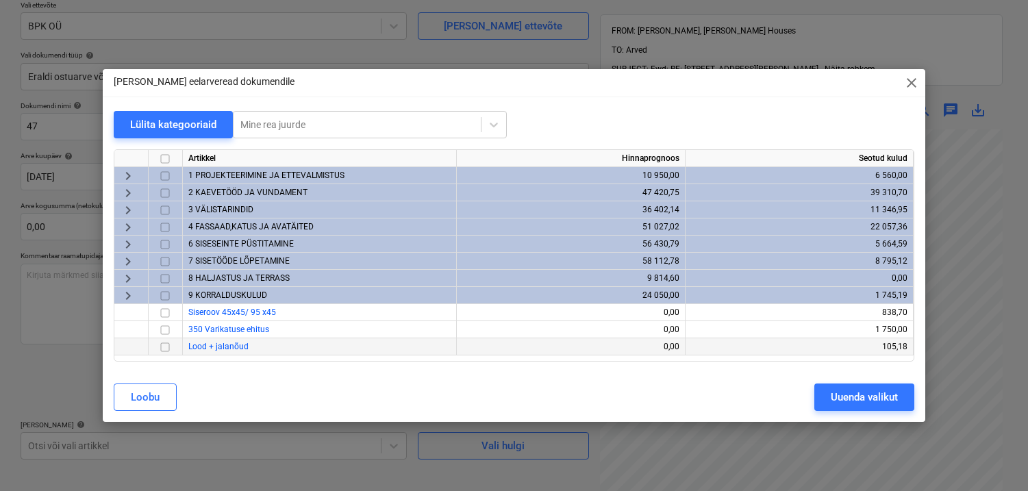
click at [208, 254] on div "7 SISETÖÖDE LÕPETAMINE" at bounding box center [320, 261] width 274 height 17
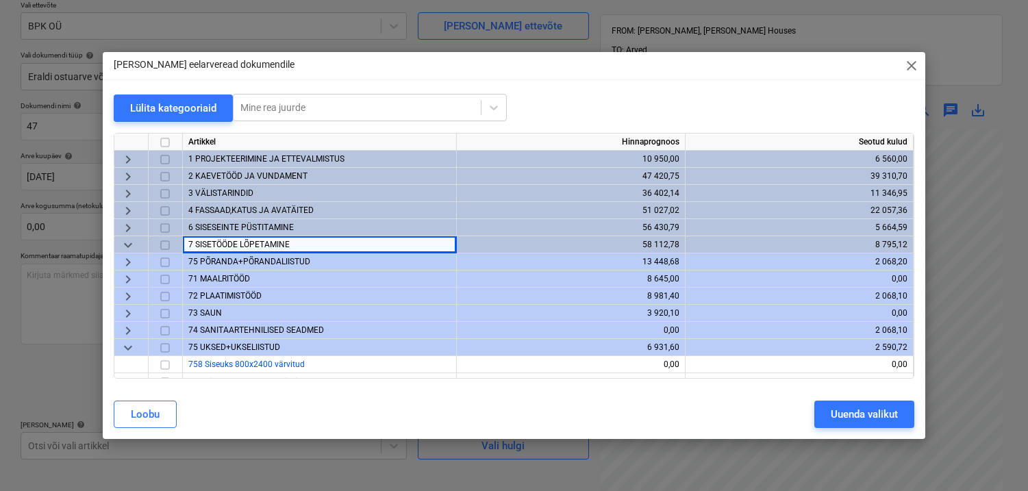
click at [209, 296] on span "72 PLAATIMISTÖÖD" at bounding box center [224, 296] width 73 height 10
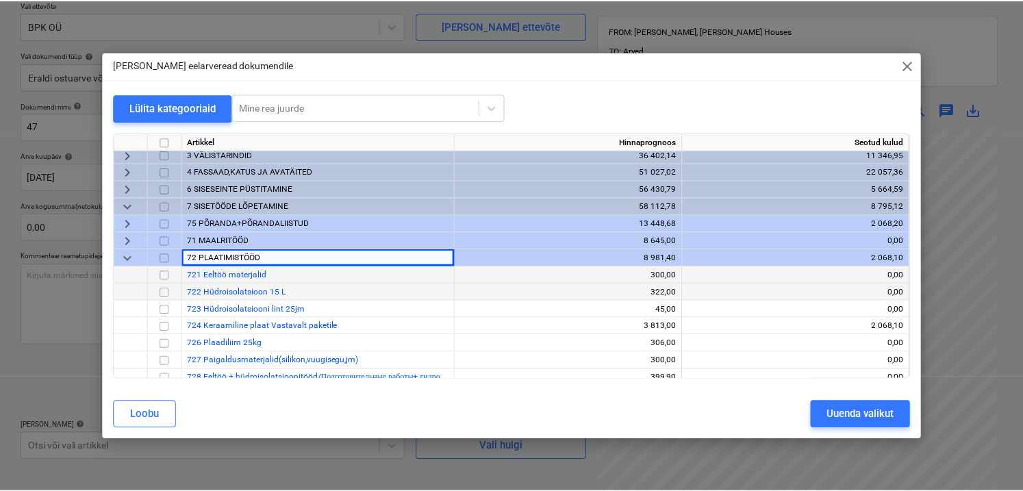
scroll to position [49, 0]
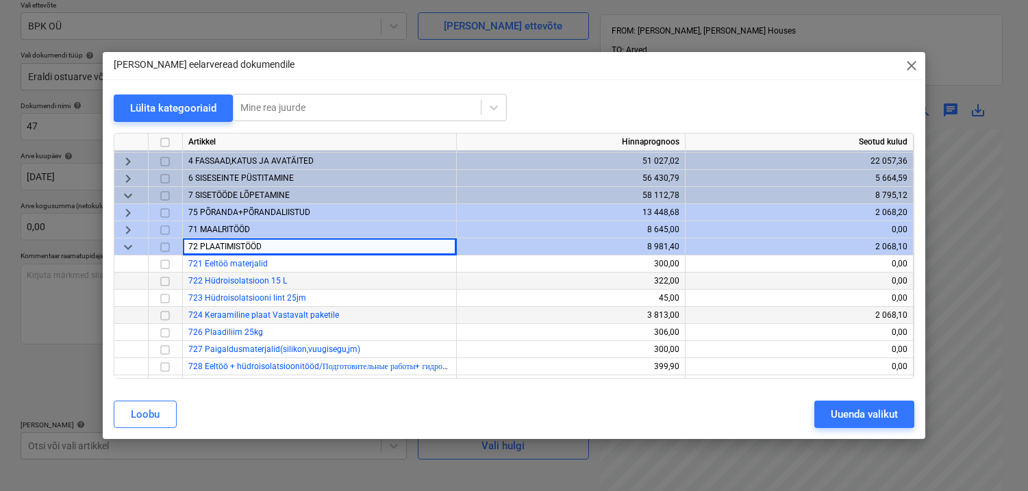
click at [164, 316] on input "checkbox" at bounding box center [165, 315] width 16 height 16
click at [840, 412] on div "Uuenda valikut" at bounding box center [863, 414] width 67 height 18
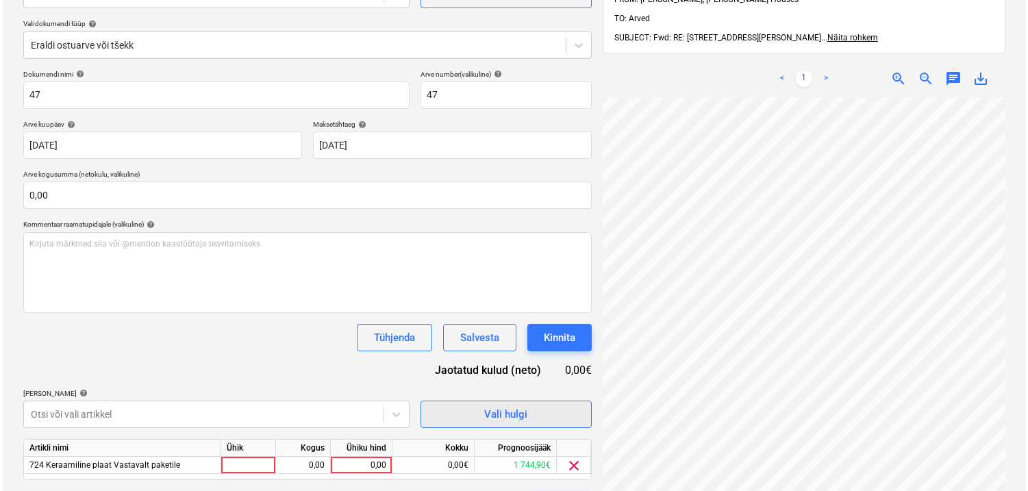
scroll to position [194, 0]
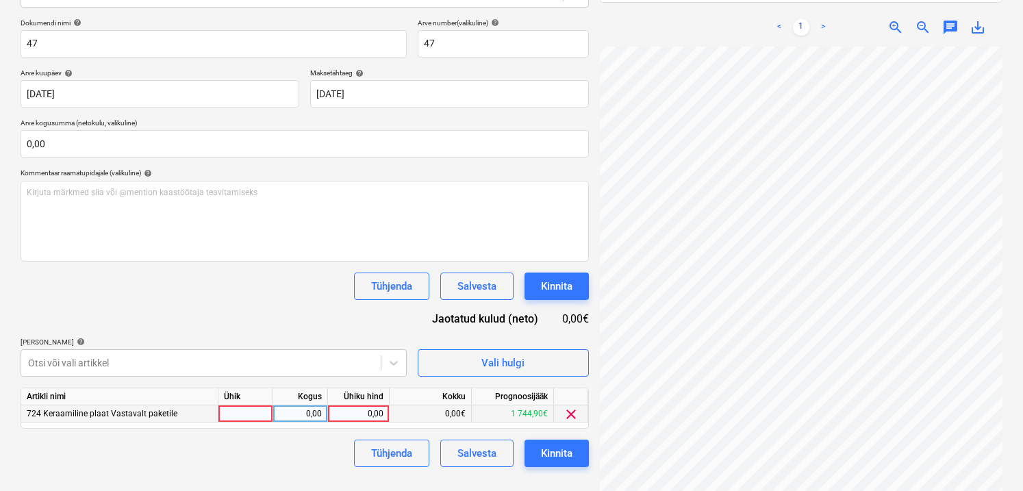
click at [247, 414] on div at bounding box center [245, 413] width 55 height 17
type input "1"
click at [303, 412] on div "0,00" at bounding box center [300, 413] width 43 height 17
click at [376, 409] on div "0,00" at bounding box center [358, 413] width 50 height 17
type input "1612,9"
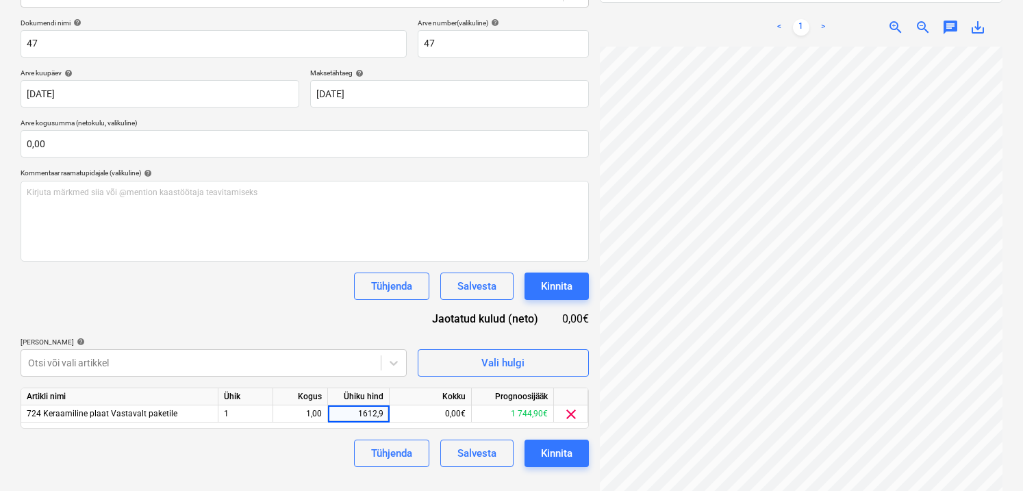
click at [303, 457] on div "Tühjenda Salvesta Kinnita" at bounding box center [305, 453] width 568 height 27
click at [542, 449] on div "Kinnita" at bounding box center [556, 453] width 31 height 18
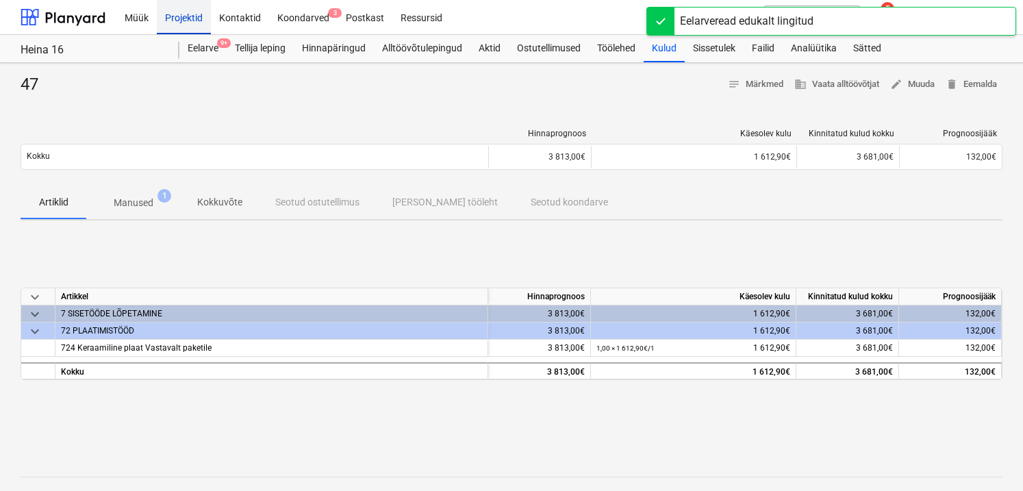
click at [183, 11] on div "Projektid" at bounding box center [184, 16] width 54 height 35
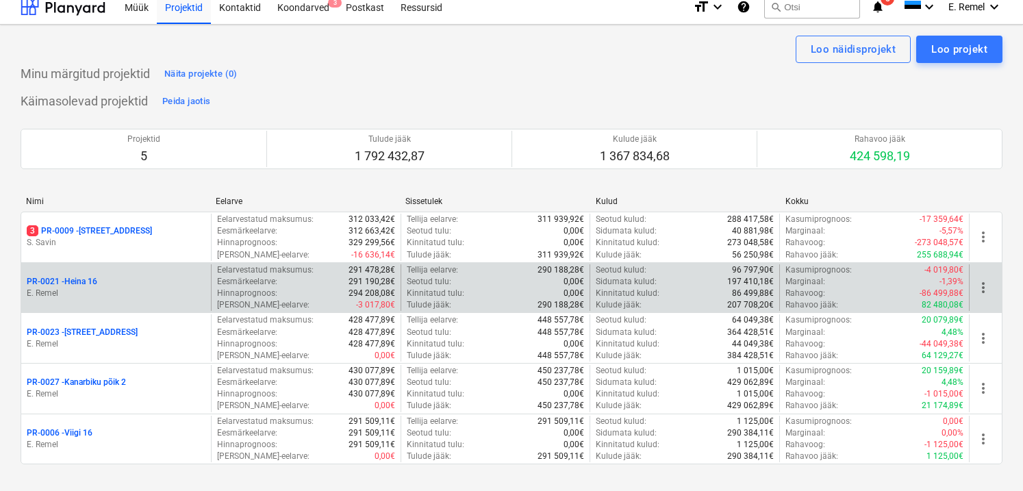
scroll to position [3, 0]
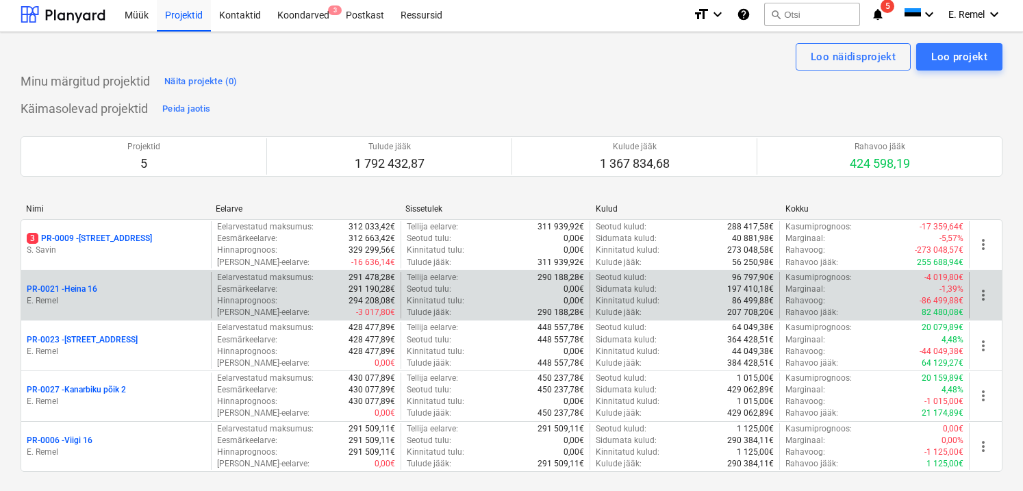
click at [78, 286] on p "PR-0021 - Heina 16" at bounding box center [62, 289] width 71 height 12
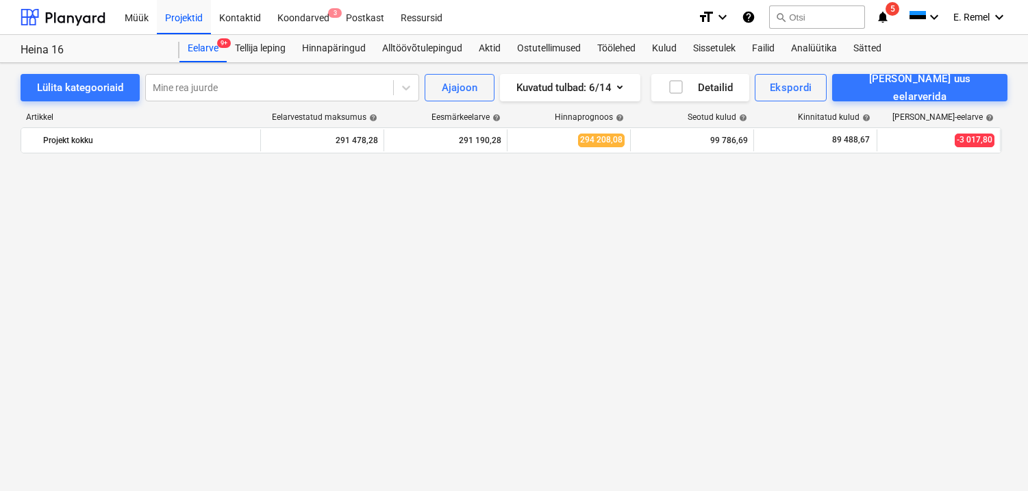
scroll to position [1124, 0]
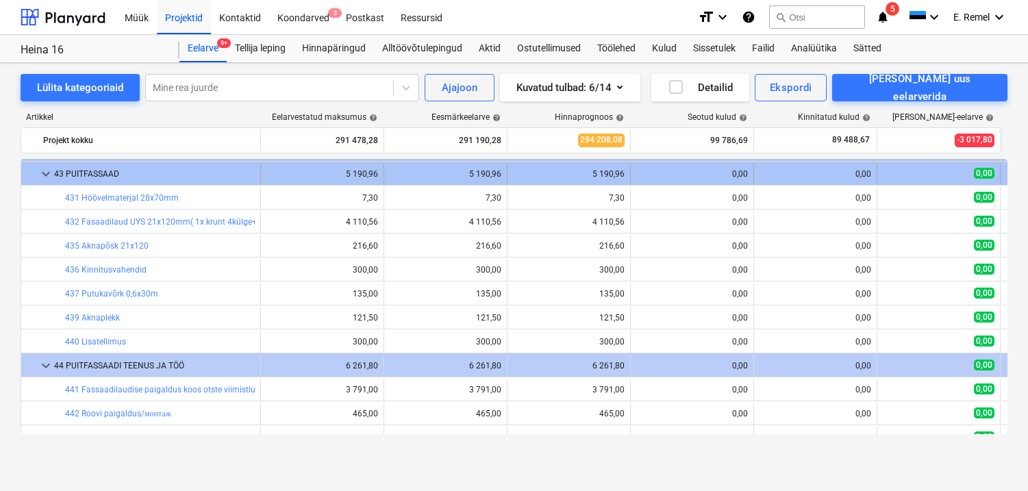
click at [40, 175] on span "keyboard_arrow_down" at bounding box center [46, 174] width 16 height 16
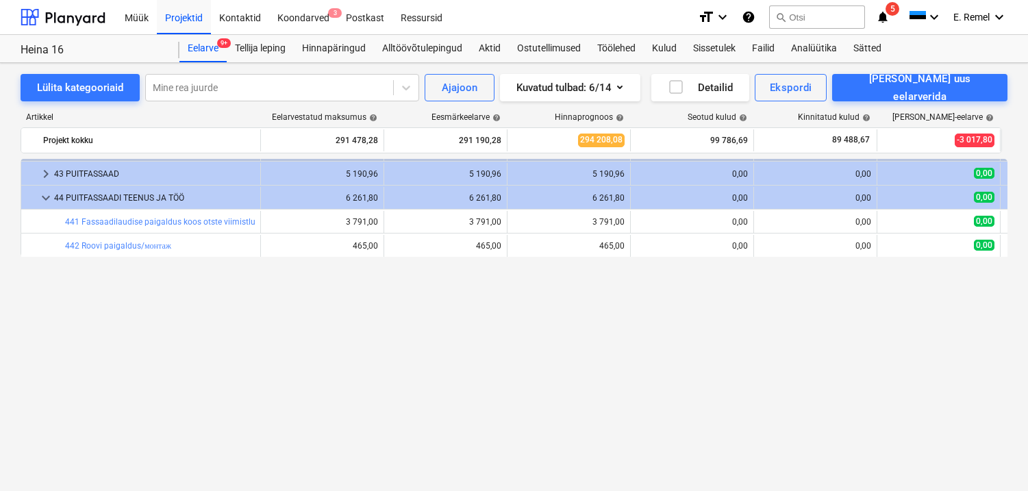
scroll to position [0, 0]
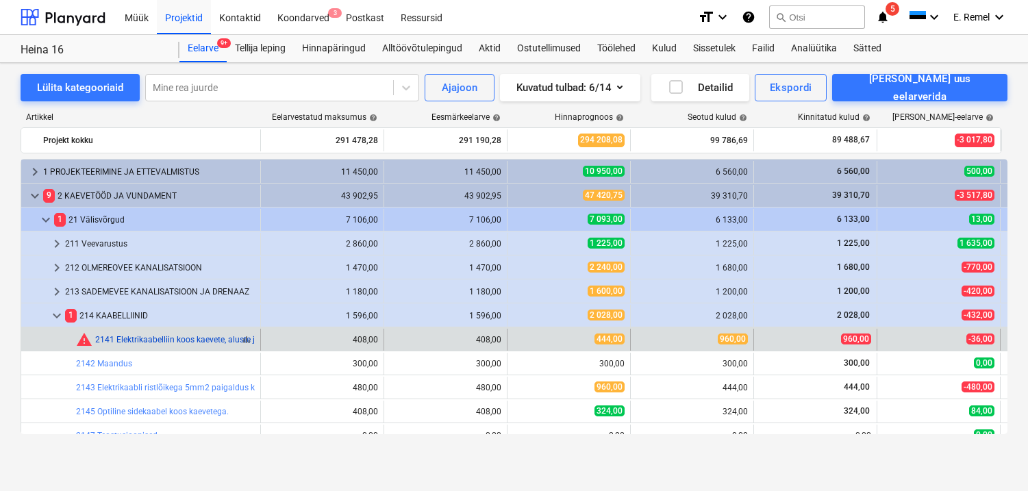
click at [130, 340] on link "2141 Elektrikaabelliin koos kaevete, aluste ja tagasitäitega" at bounding box center [203, 340] width 216 height 10
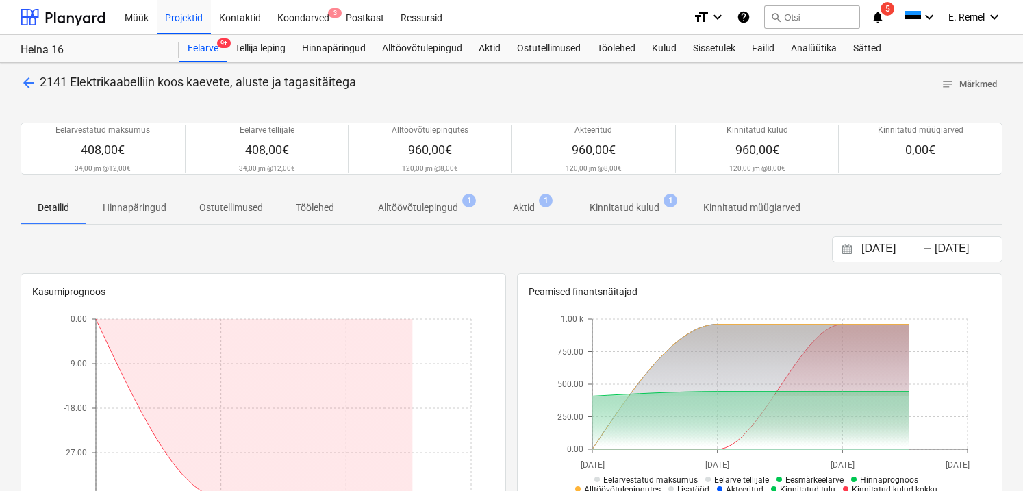
click at [25, 87] on span "arrow_back" at bounding box center [29, 83] width 16 height 16
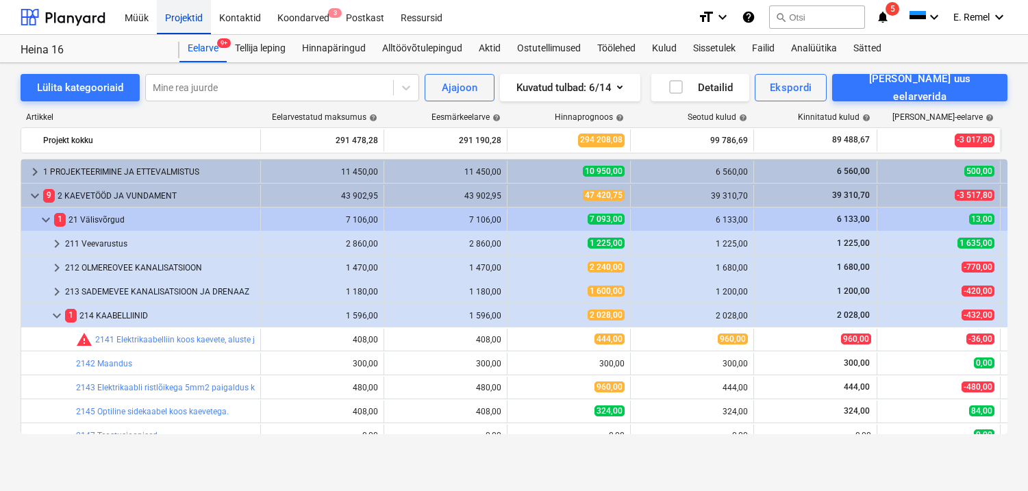
click at [197, 20] on div "Projektid" at bounding box center [184, 16] width 54 height 35
